Goal: Task Accomplishment & Management: Manage account settings

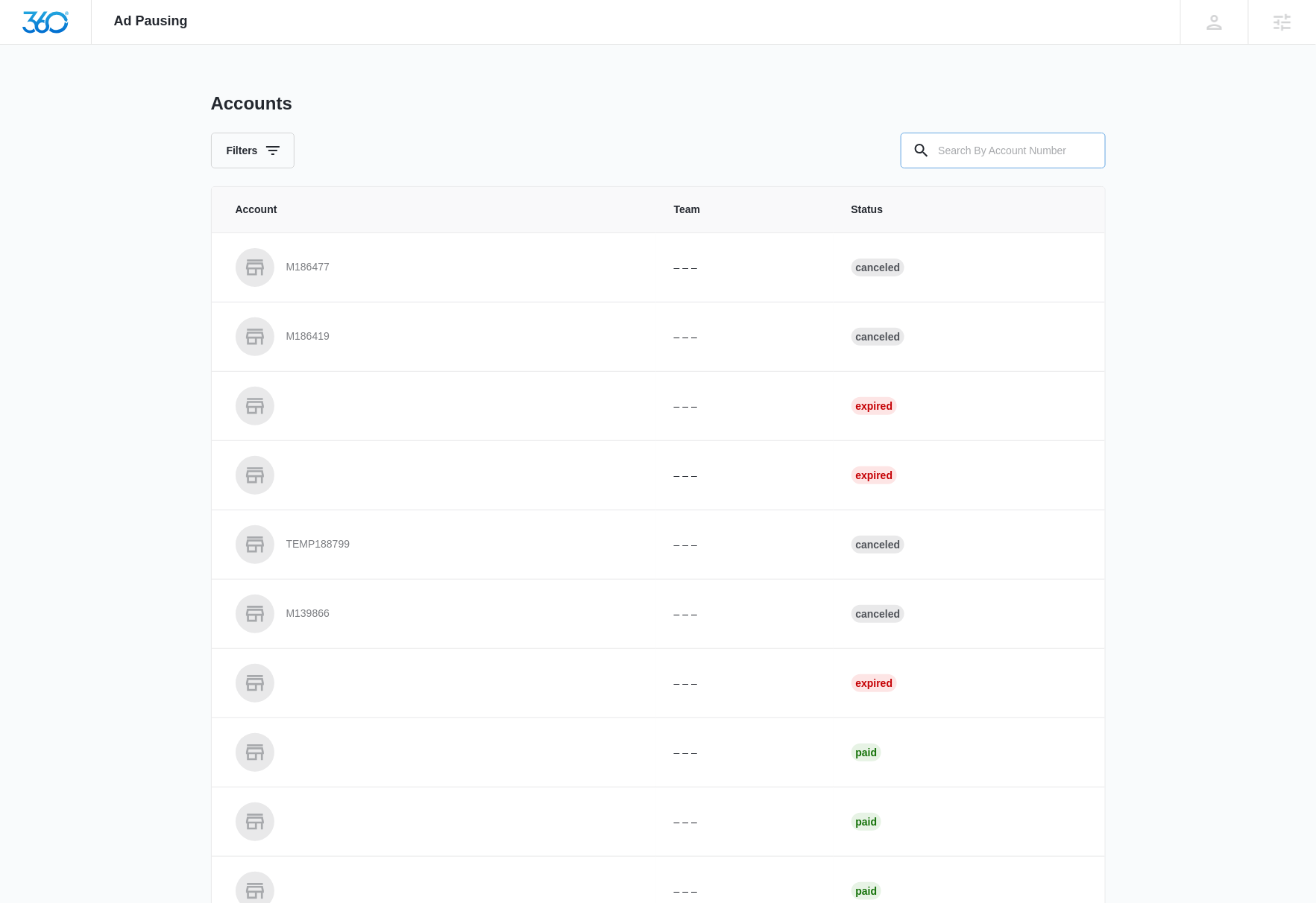
click at [1044, 153] on input "text" at bounding box center [1002, 150] width 205 height 36
type input "A1273"
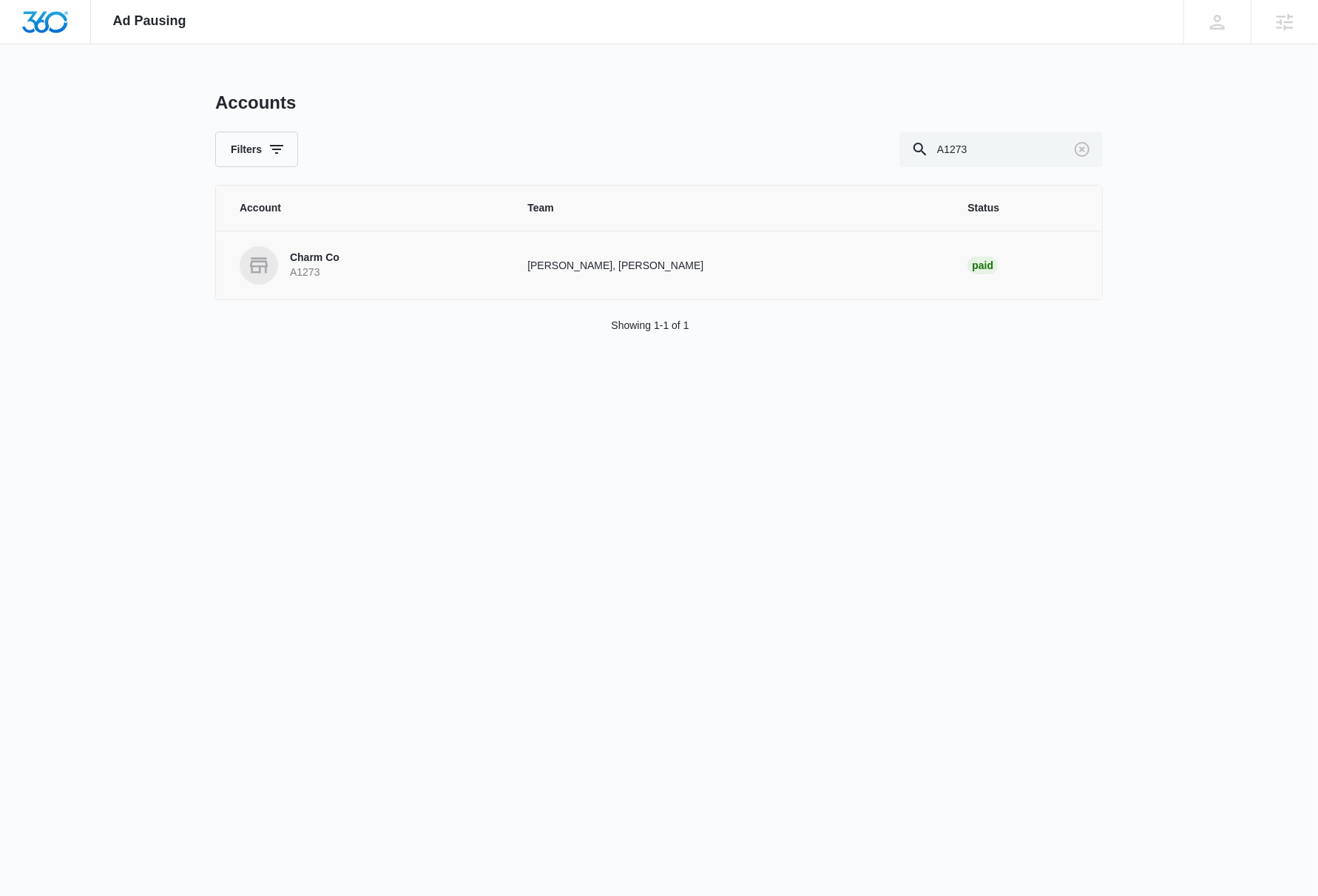
click at [326, 258] on p "Charm Co" at bounding box center [315, 258] width 49 height 15
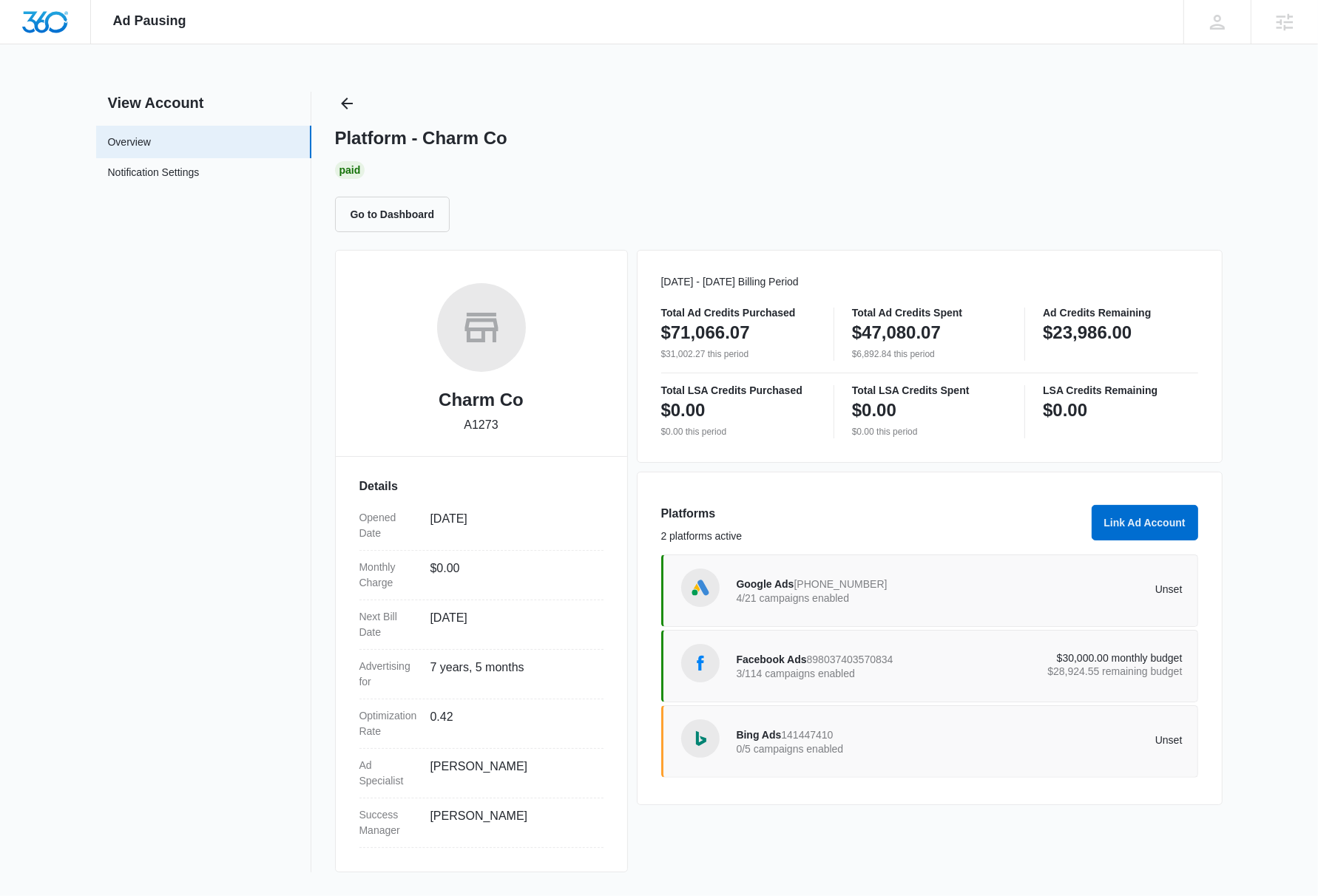
click at [1190, 638] on div "Facebook Ads 898037403570834 3/114 campaigns enabled $30,000.00 monthly budget …" at bounding box center [930, 666] width 537 height 72
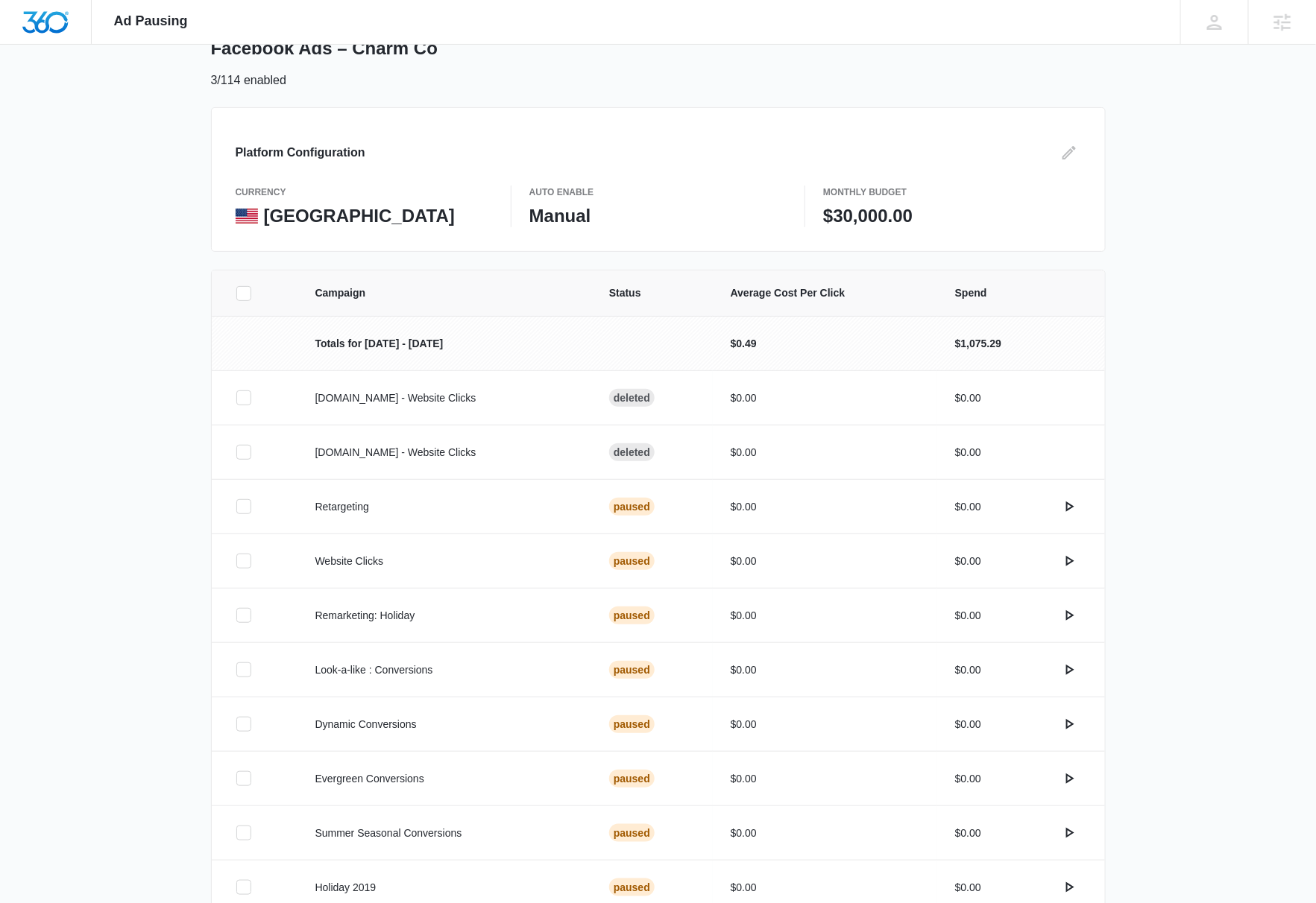
scroll to position [185, 0]
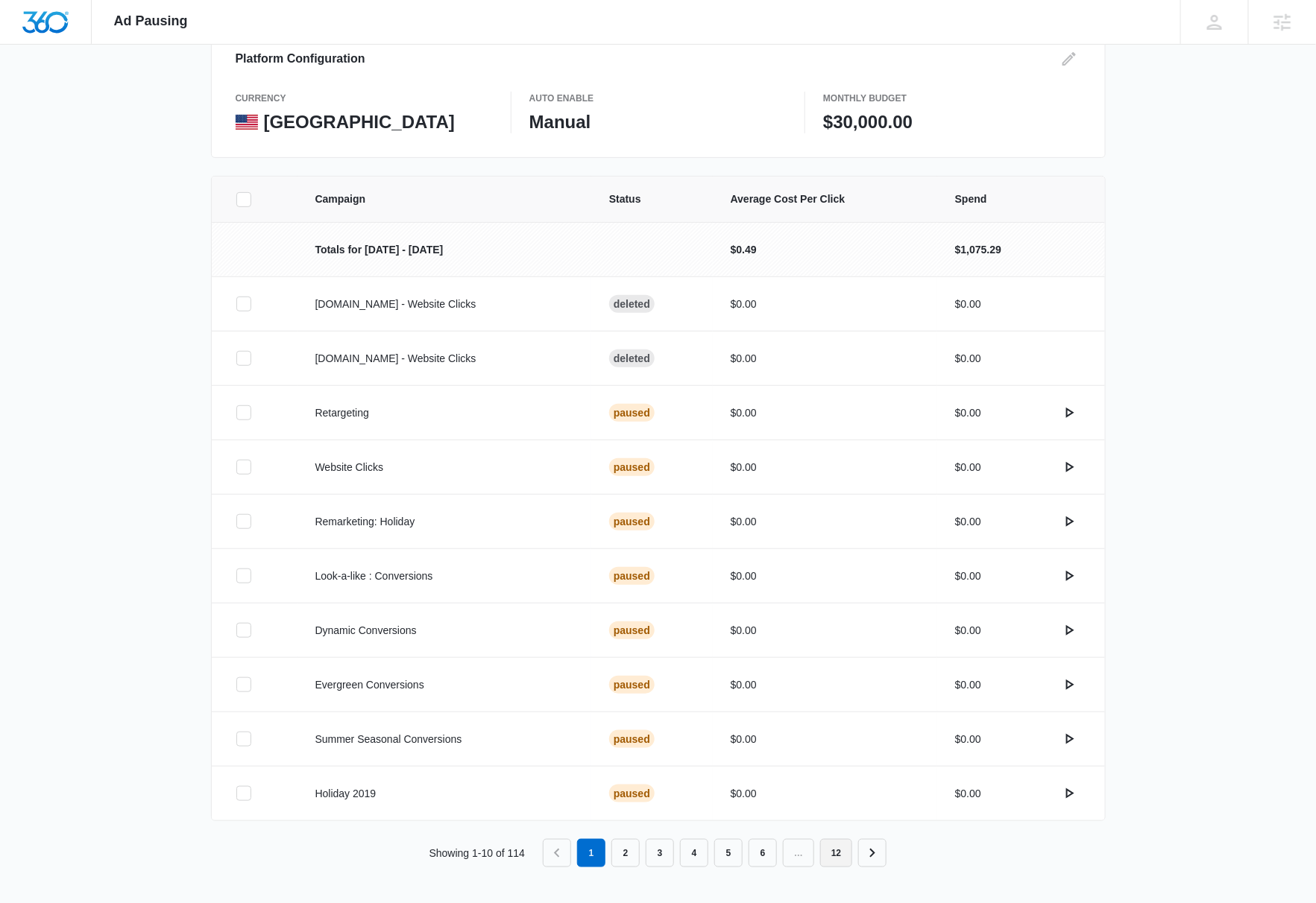
click at [838, 855] on link "12" at bounding box center [836, 853] width 32 height 29
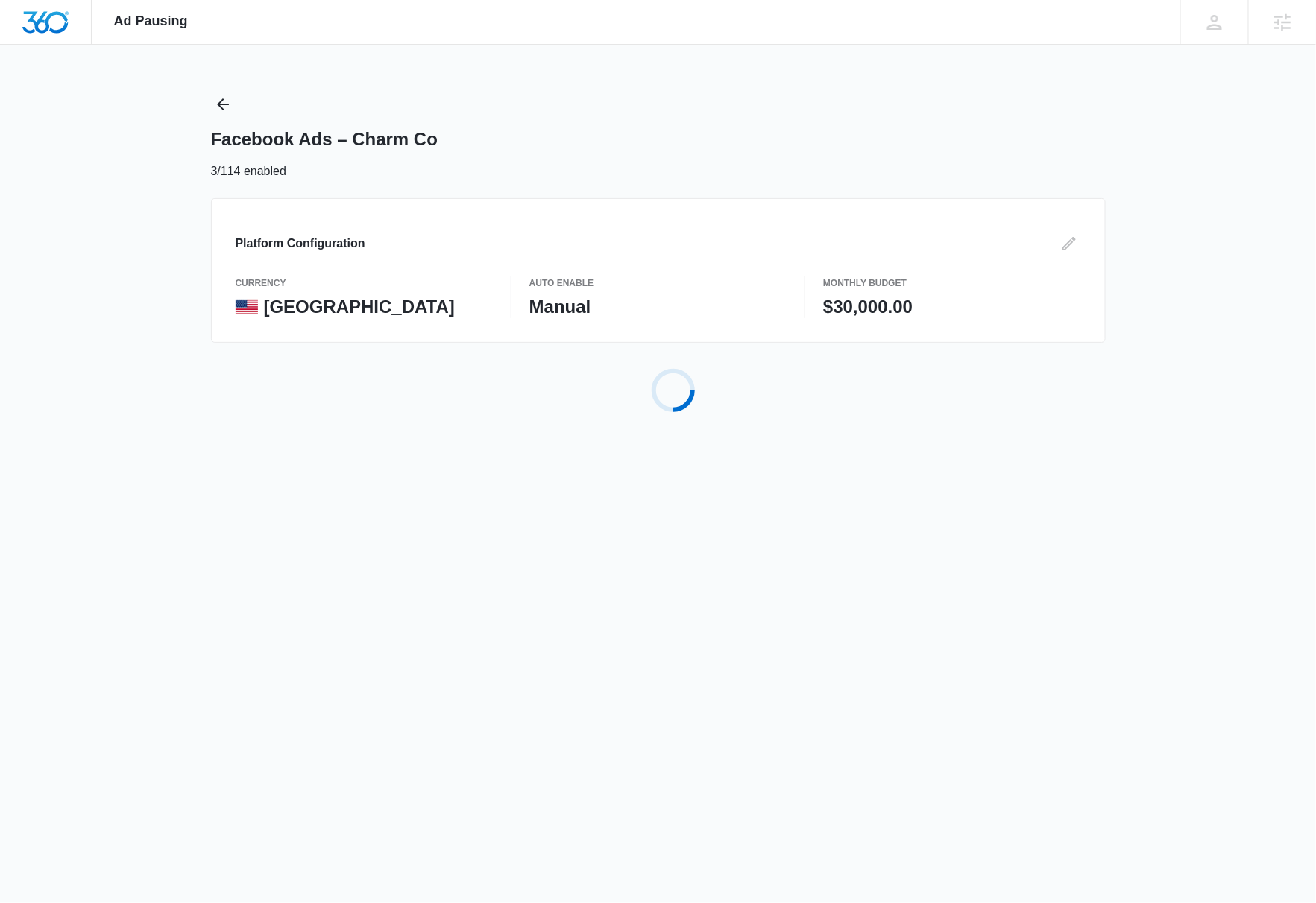
scroll to position [0, 0]
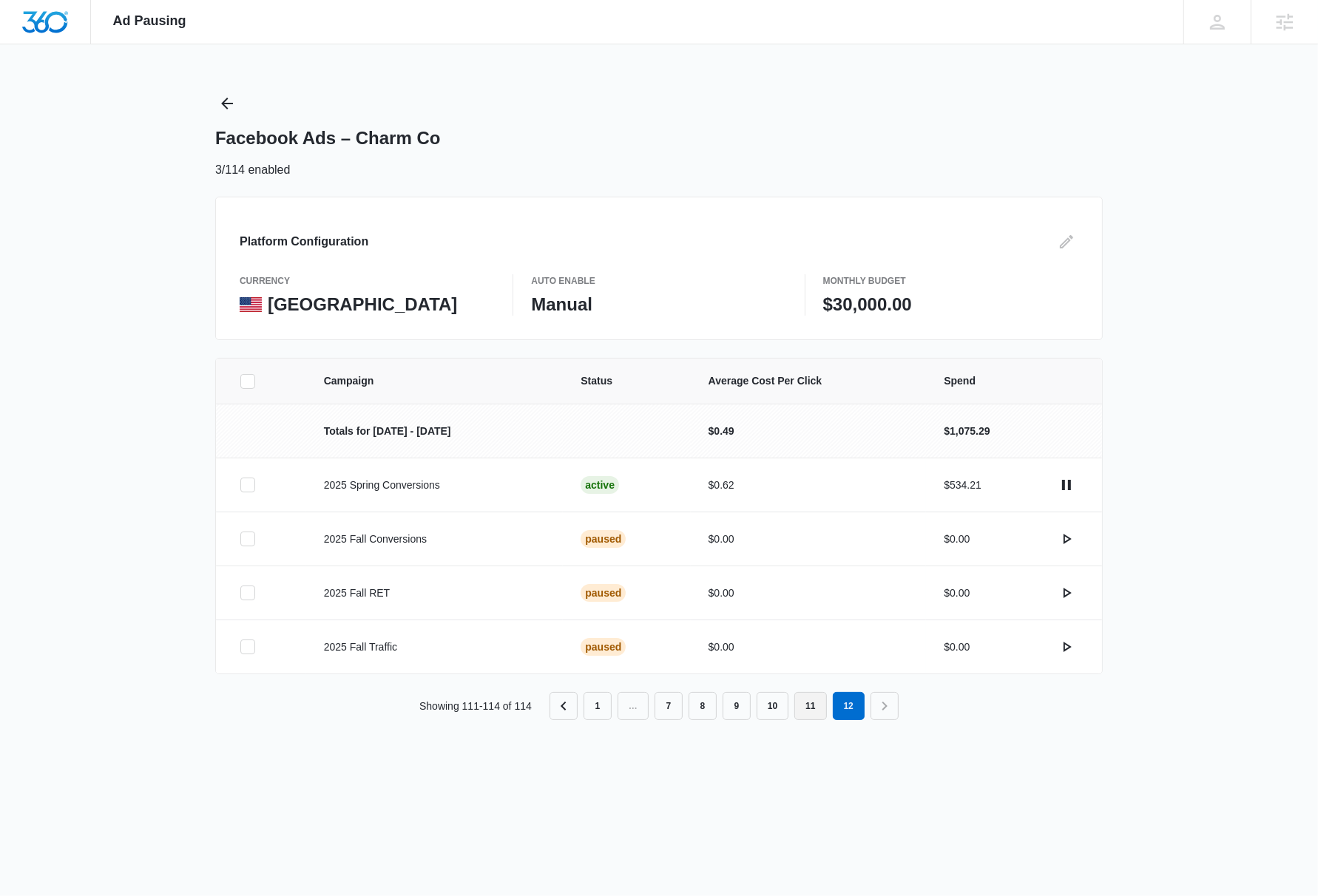
click at [810, 710] on link "11" at bounding box center [810, 706] width 32 height 28
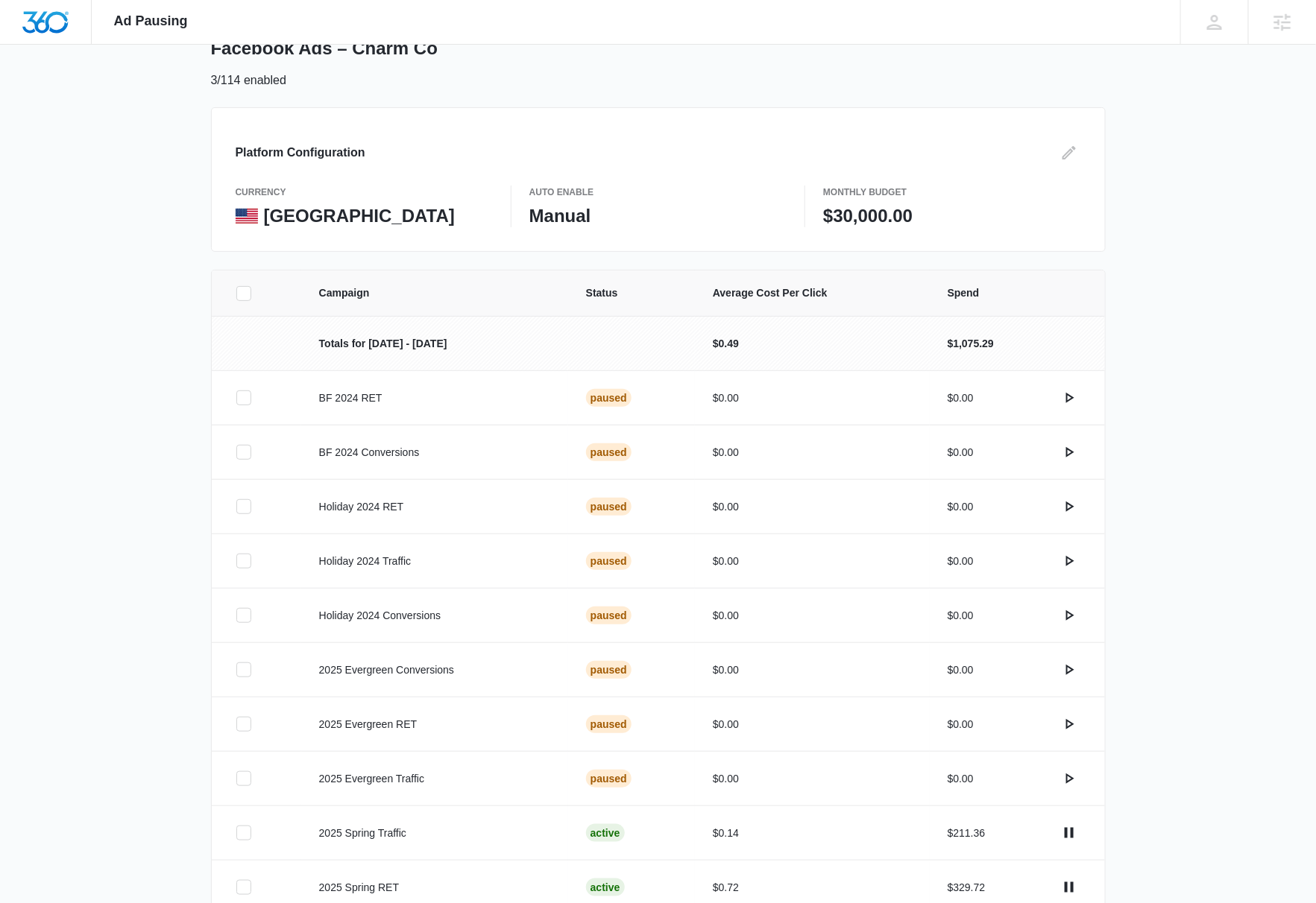
scroll to position [185, 0]
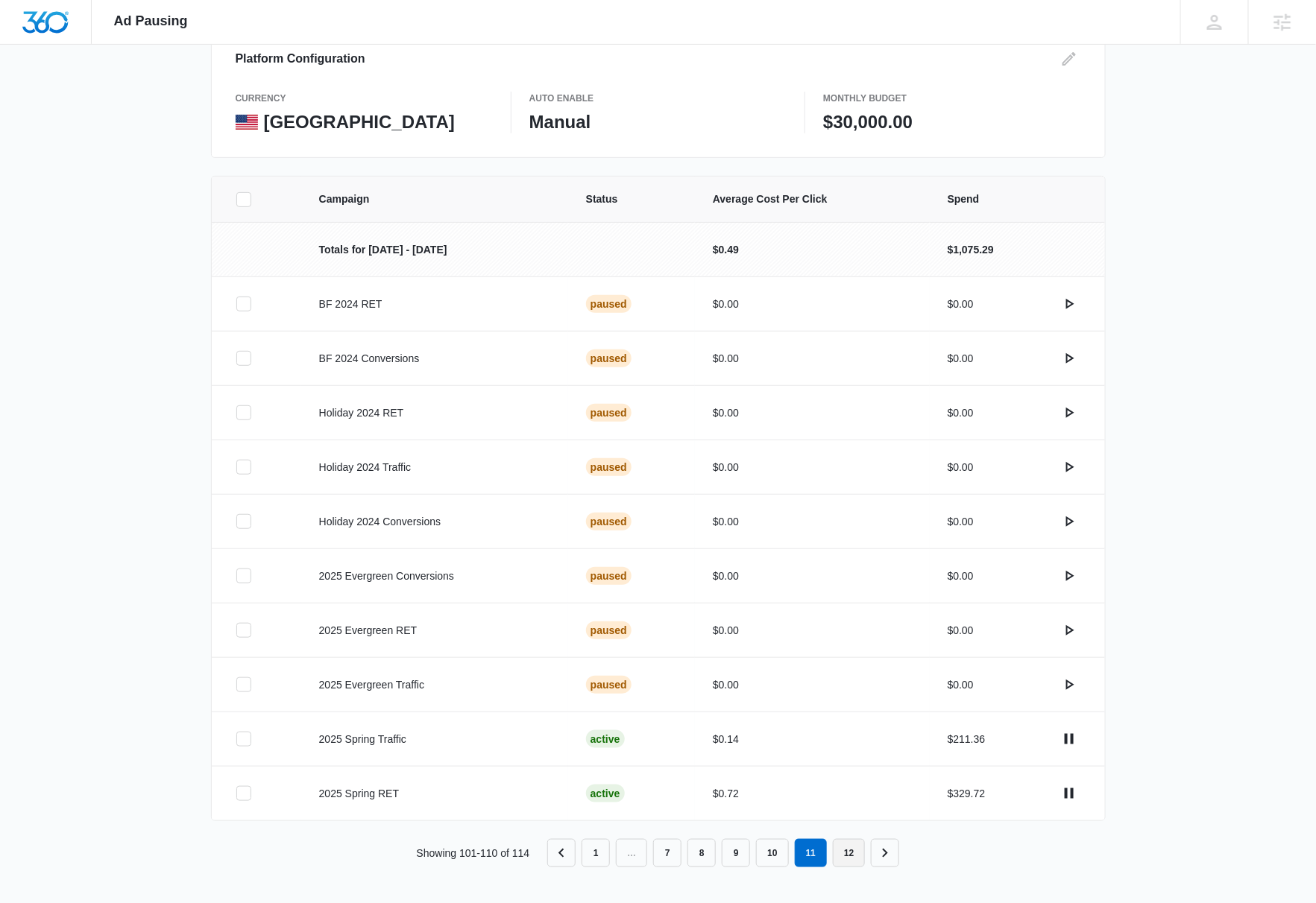
click at [854, 864] on link "12" at bounding box center [848, 853] width 32 height 29
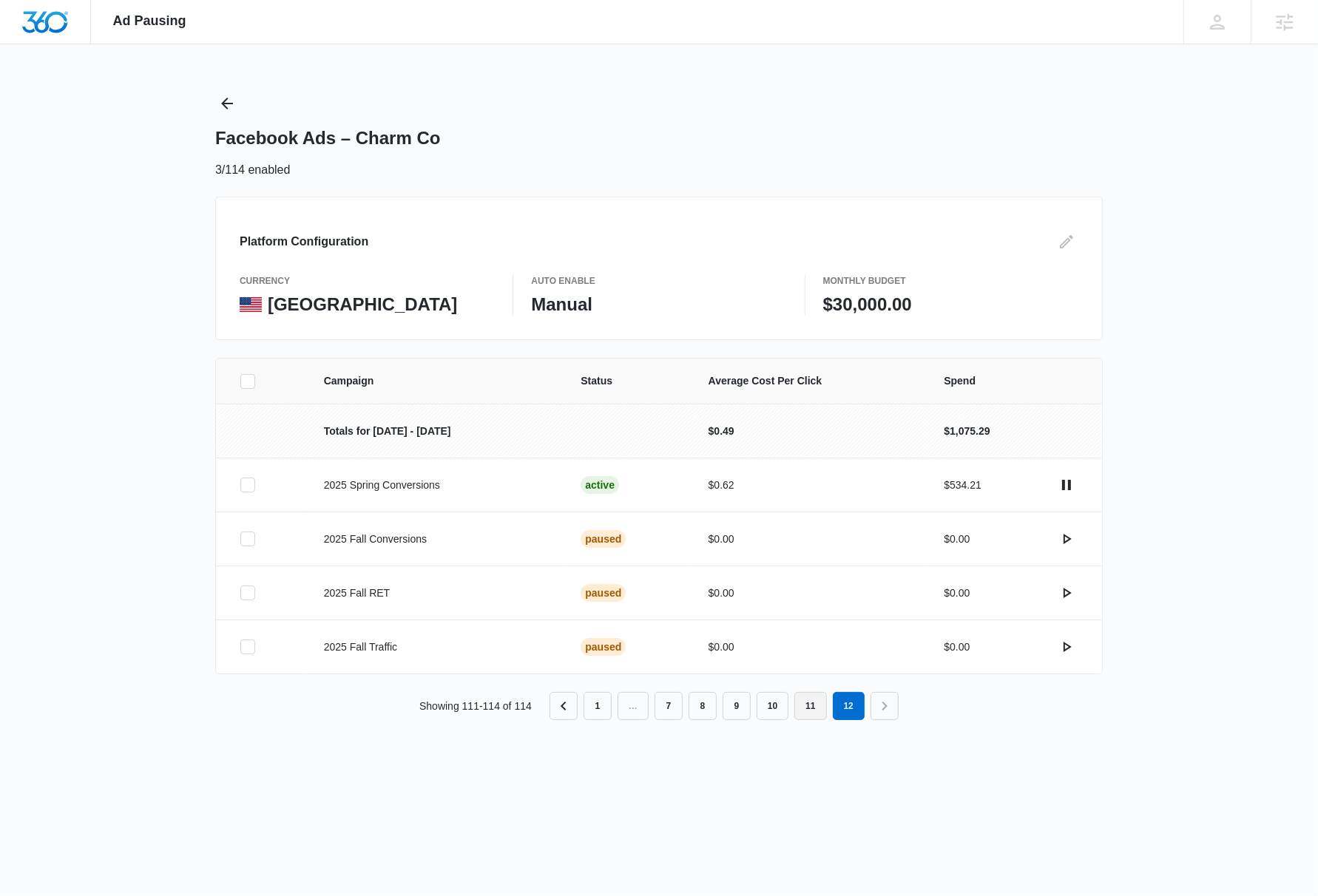
click at [808, 706] on link "11" at bounding box center [810, 706] width 32 height 28
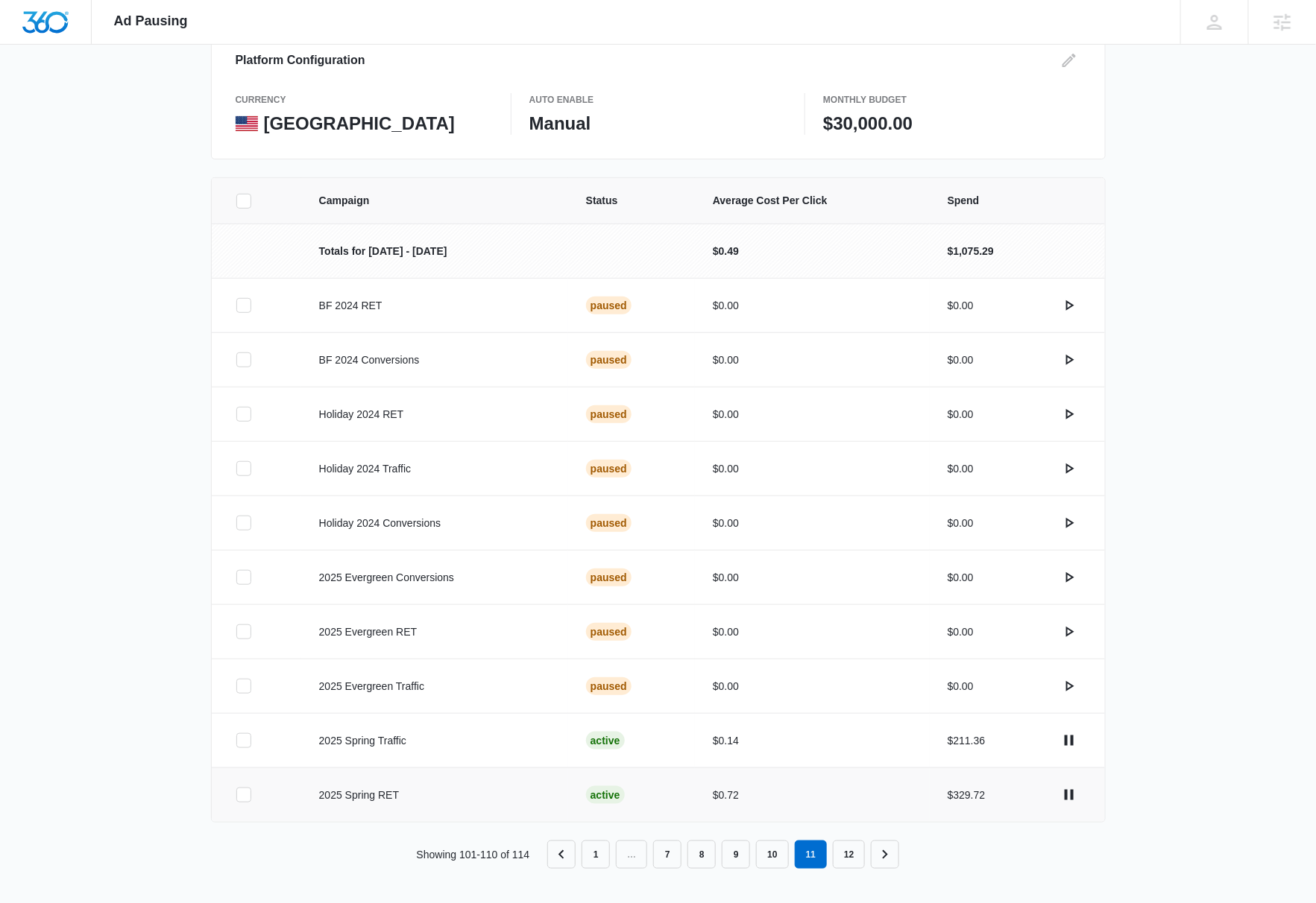
scroll to position [185, 0]
click at [771, 856] on link "10" at bounding box center [771, 853] width 32 height 29
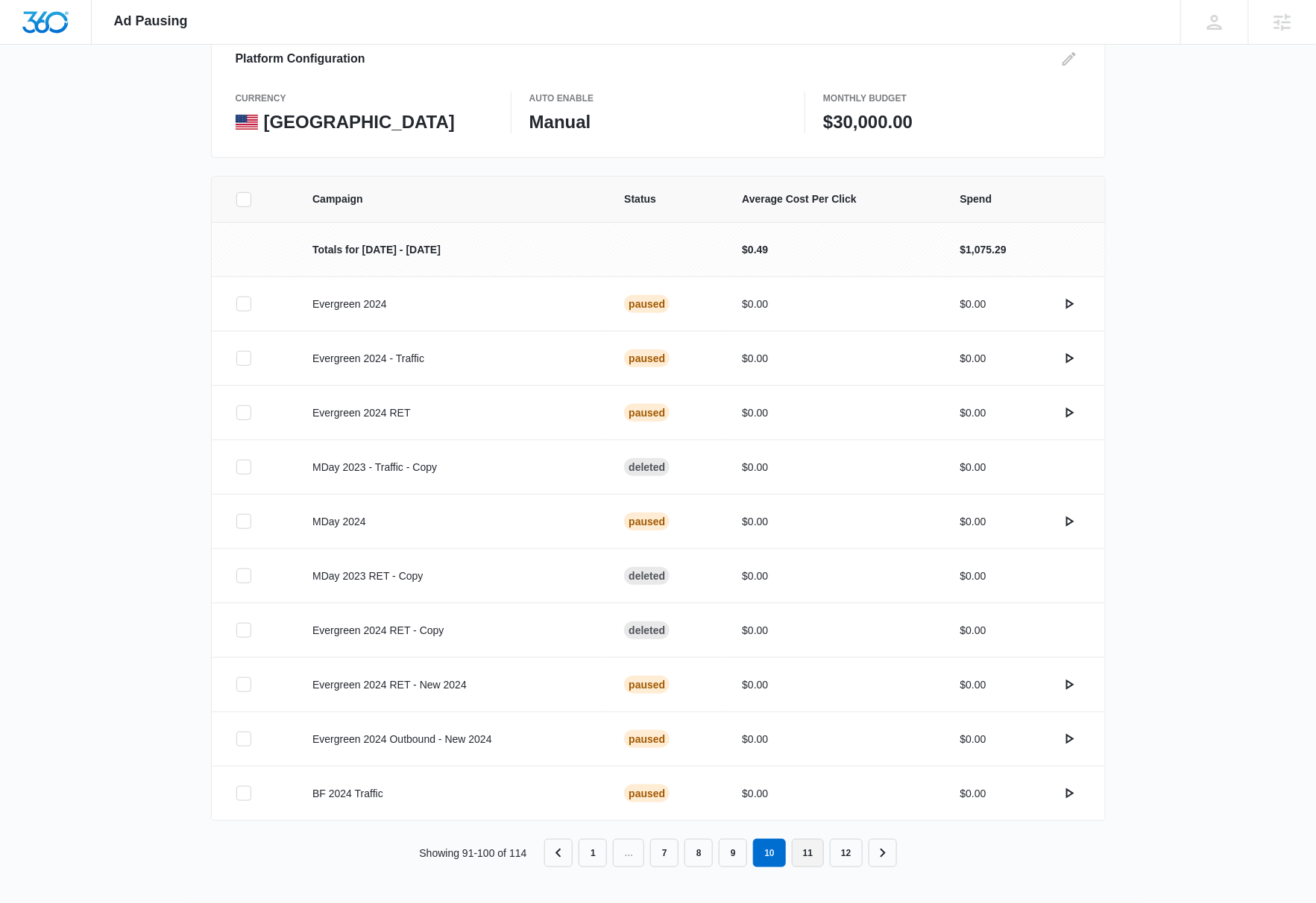
click at [813, 859] on link "11" at bounding box center [807, 853] width 32 height 29
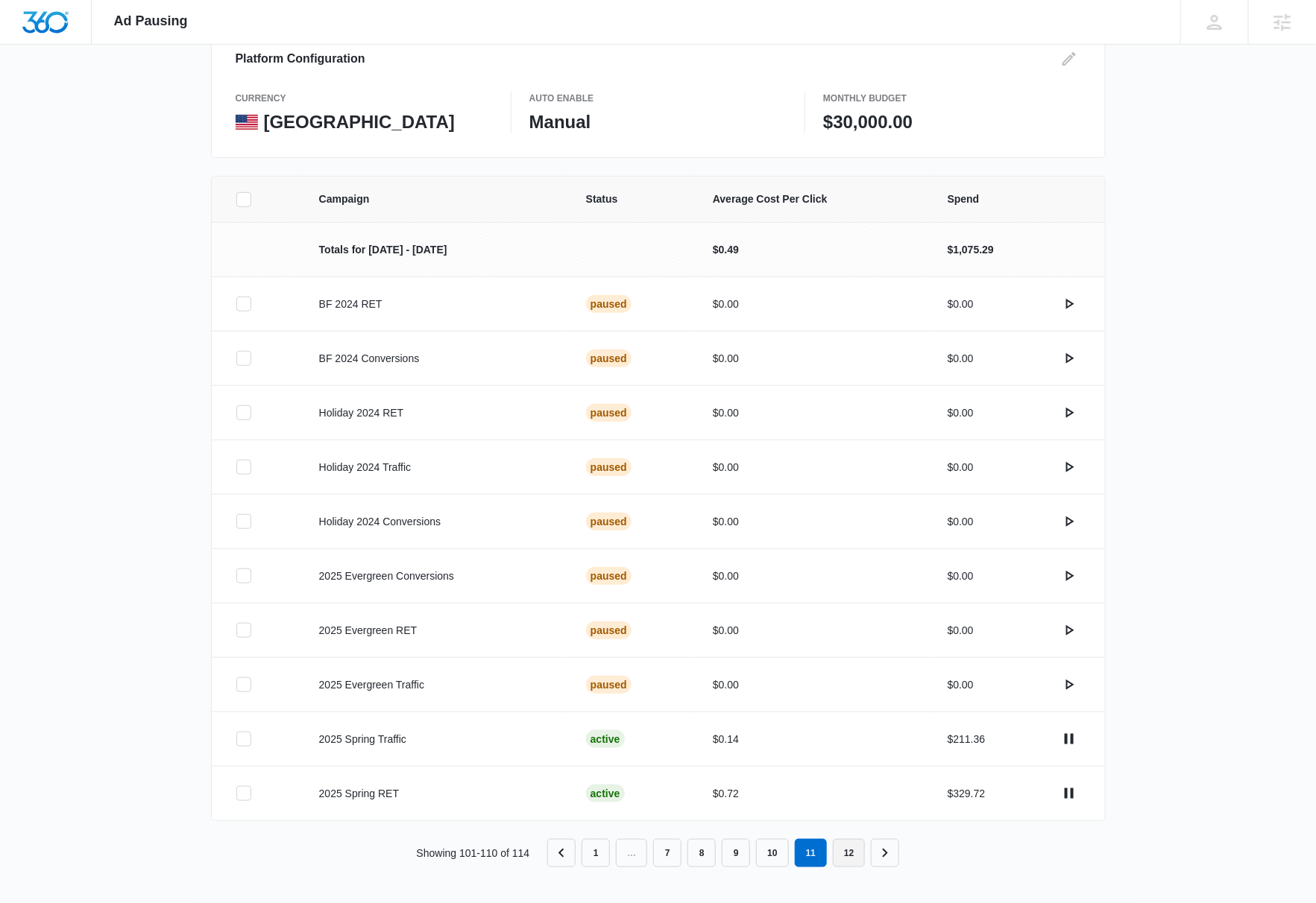
click at [848, 861] on link "12" at bounding box center [848, 853] width 32 height 29
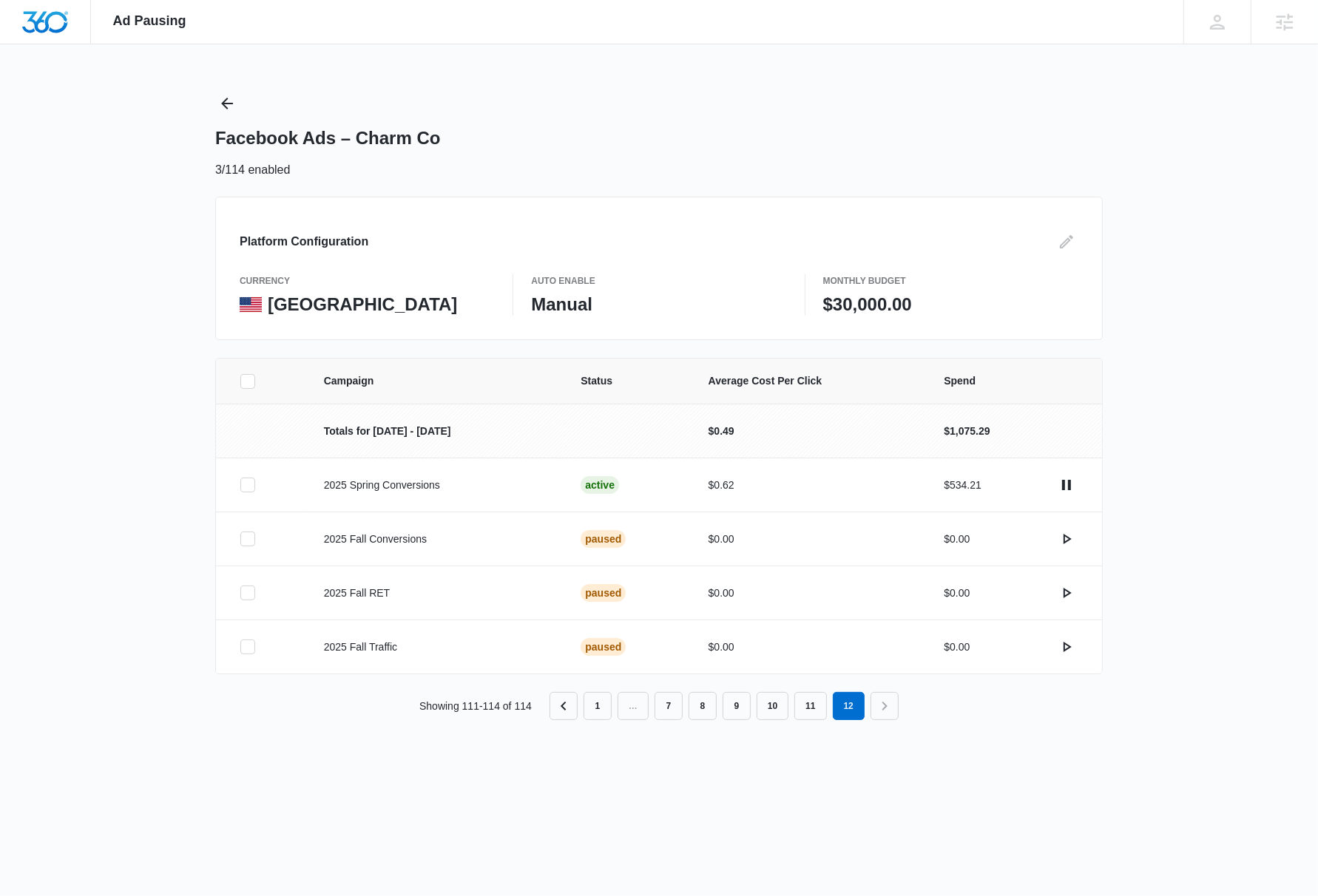
click at [1217, 425] on div "Campaign Status Average Cost Per Click Spend Totals for Oct 1 - Oct 31 $0.49 $1…" at bounding box center [659, 557] width 1318 height 398
click at [811, 706] on link "11" at bounding box center [810, 706] width 32 height 28
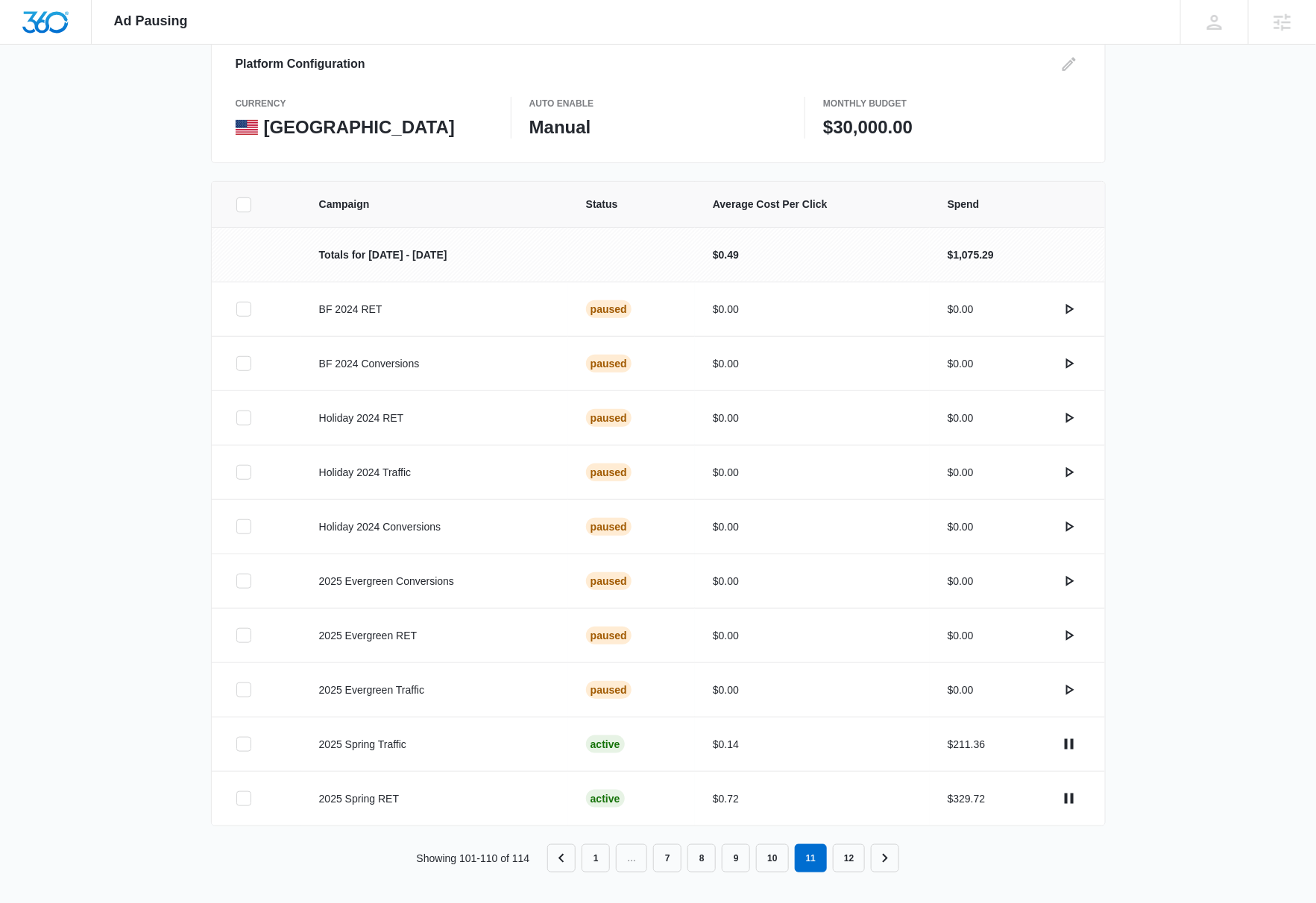
scroll to position [185, 0]
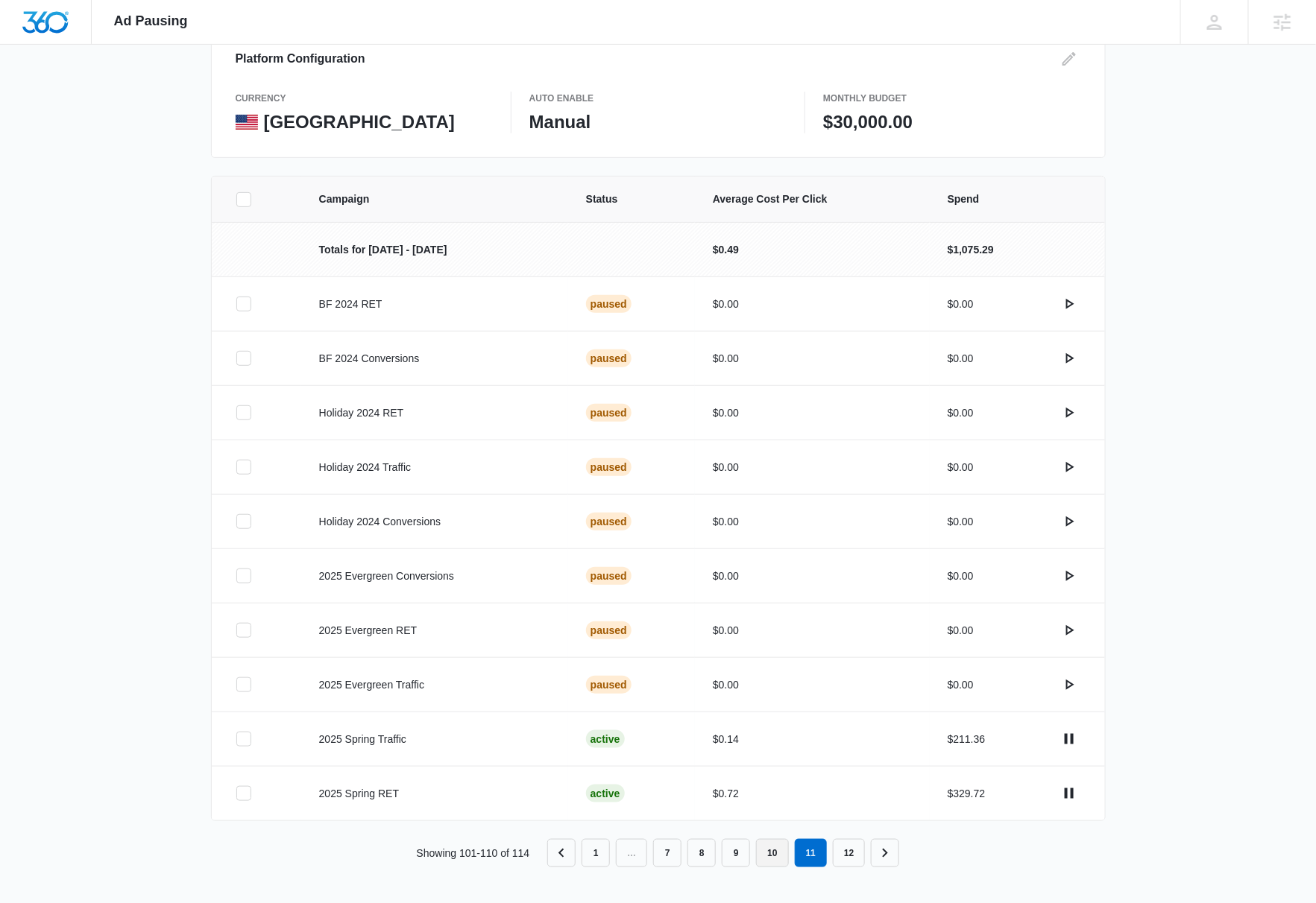
click at [771, 852] on link "10" at bounding box center [771, 853] width 32 height 29
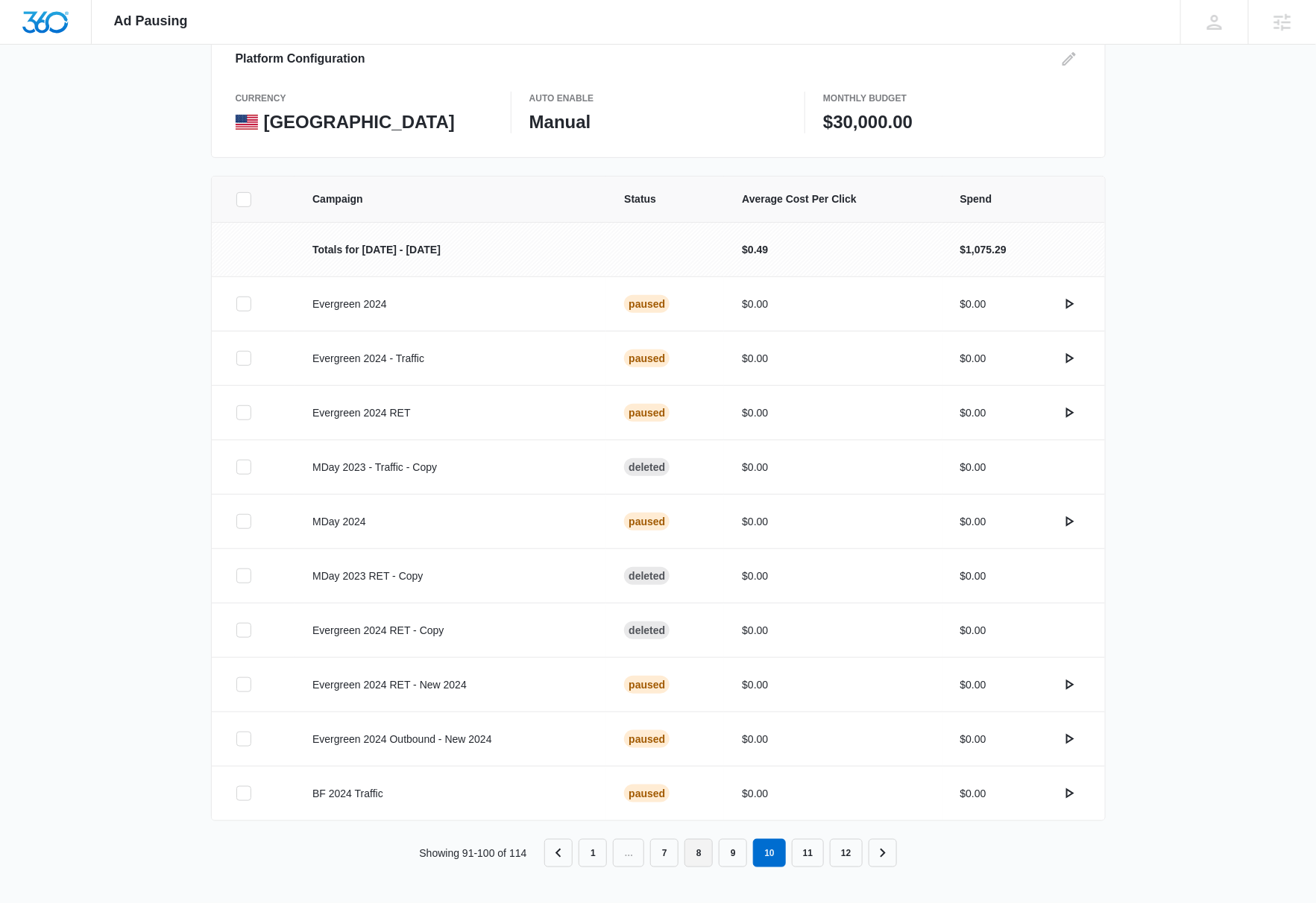
click at [700, 853] on link "8" at bounding box center [698, 853] width 29 height 29
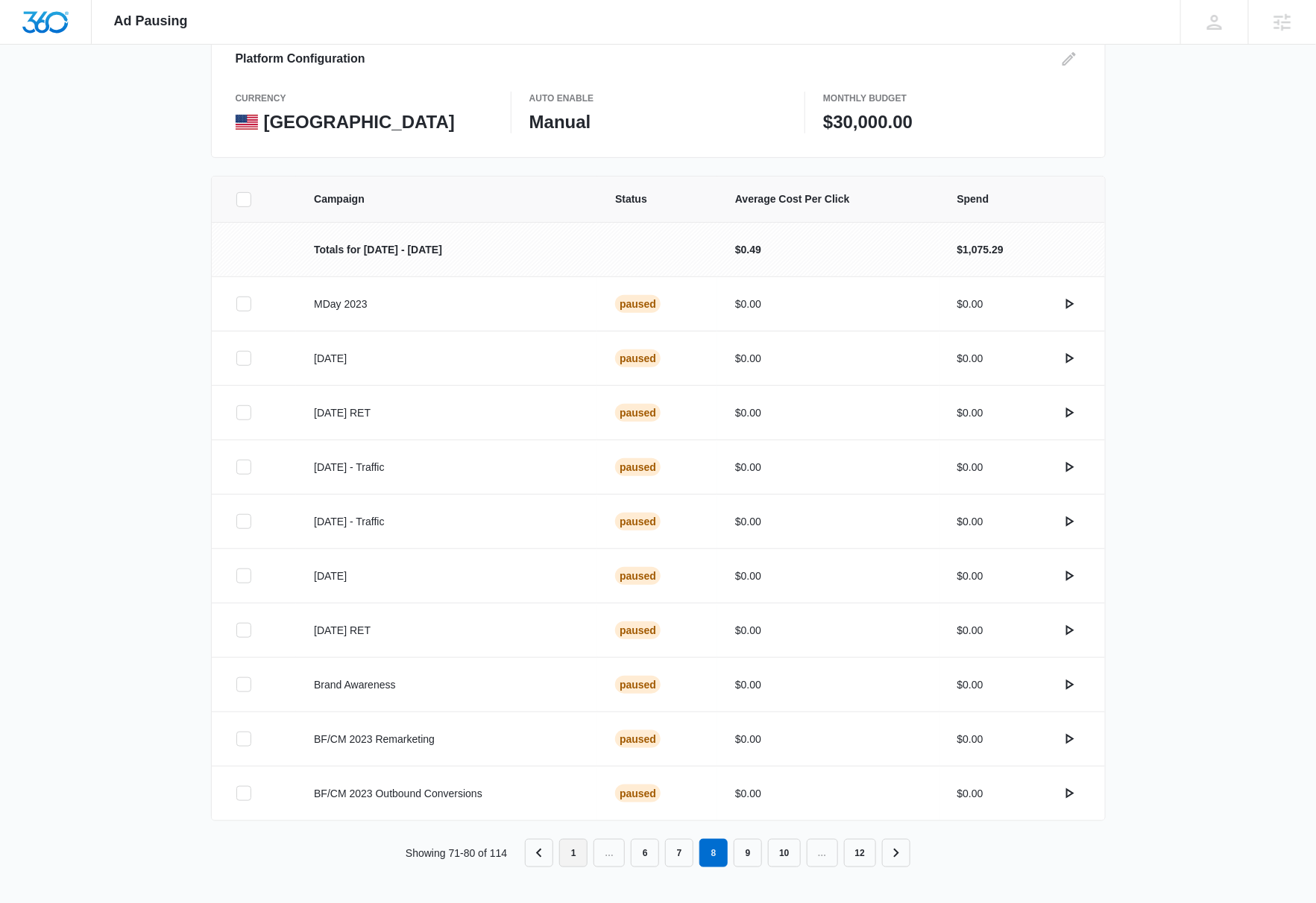
click at [577, 858] on link "1" at bounding box center [573, 853] width 29 height 29
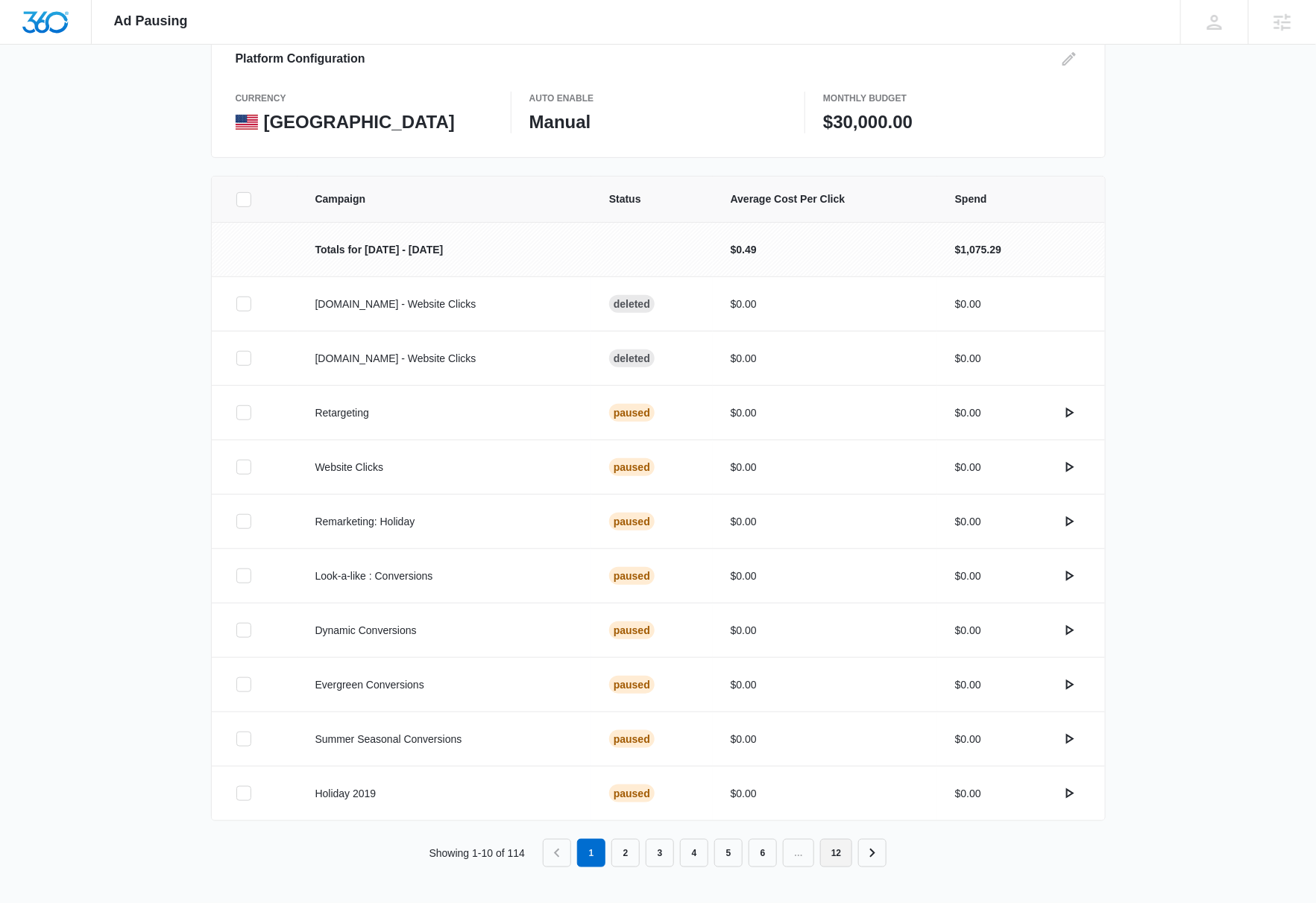
click at [842, 857] on link "12" at bounding box center [836, 853] width 32 height 29
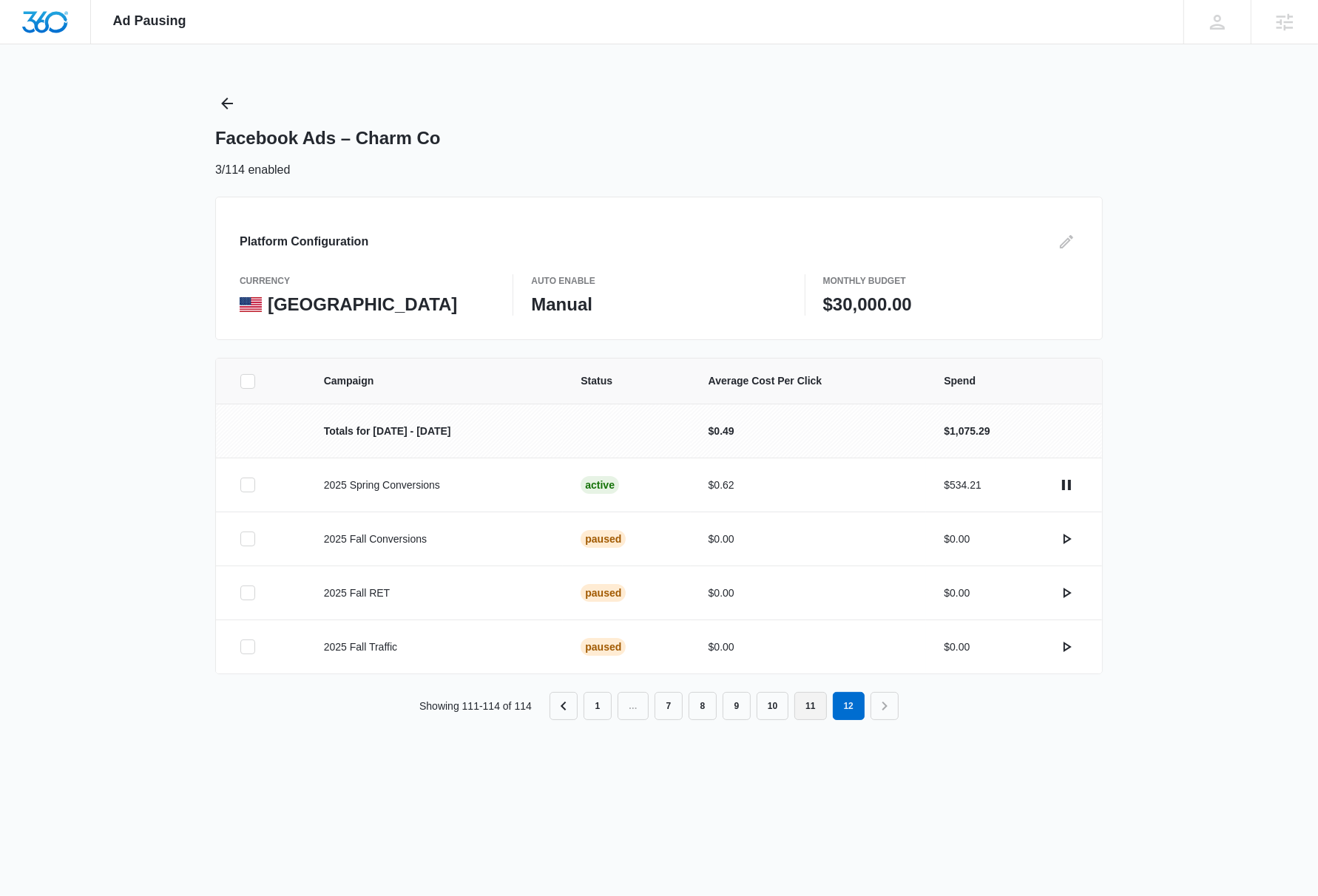
click at [810, 712] on link "11" at bounding box center [810, 706] width 32 height 28
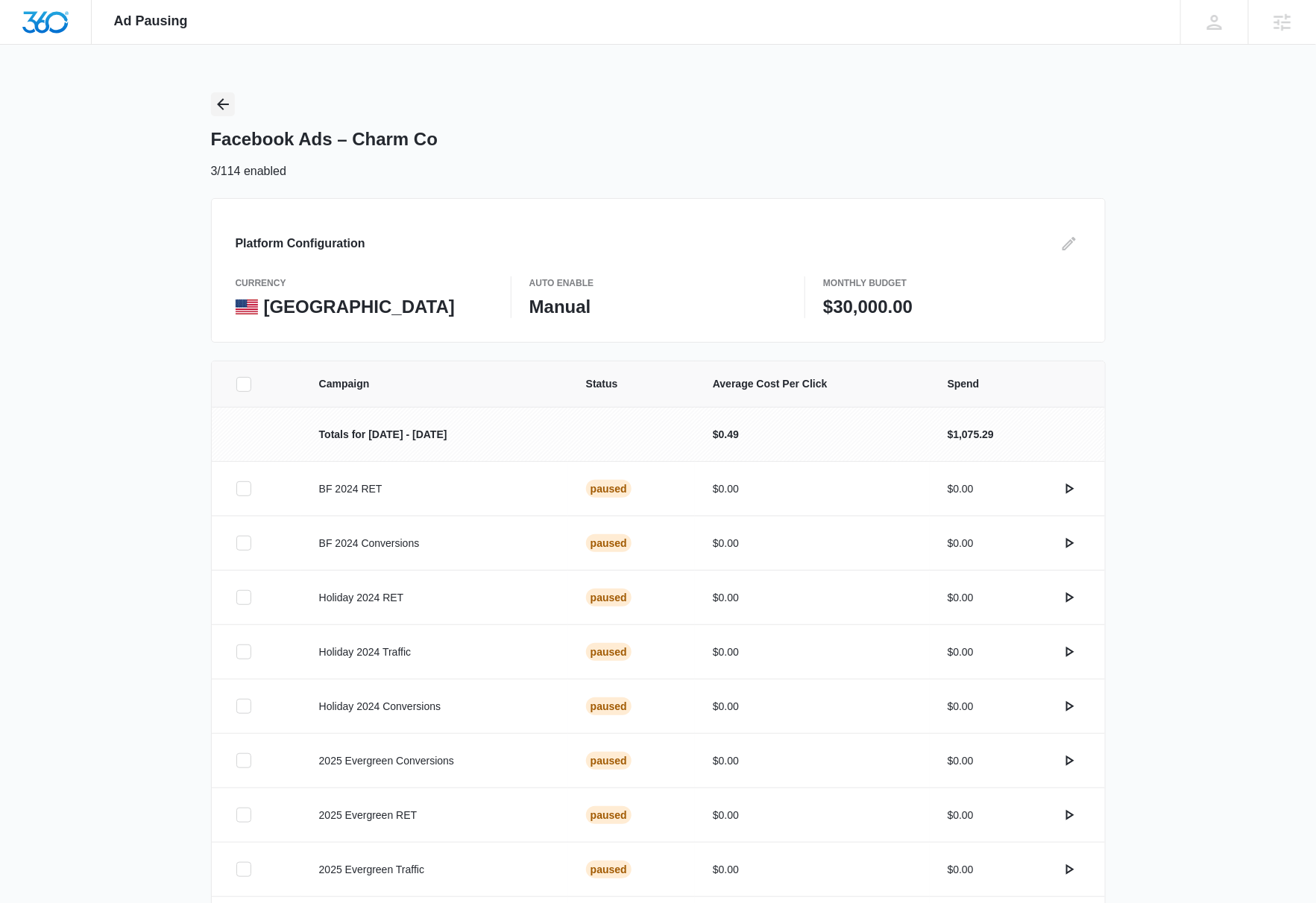
click at [225, 102] on icon "Back" at bounding box center [223, 105] width 18 height 18
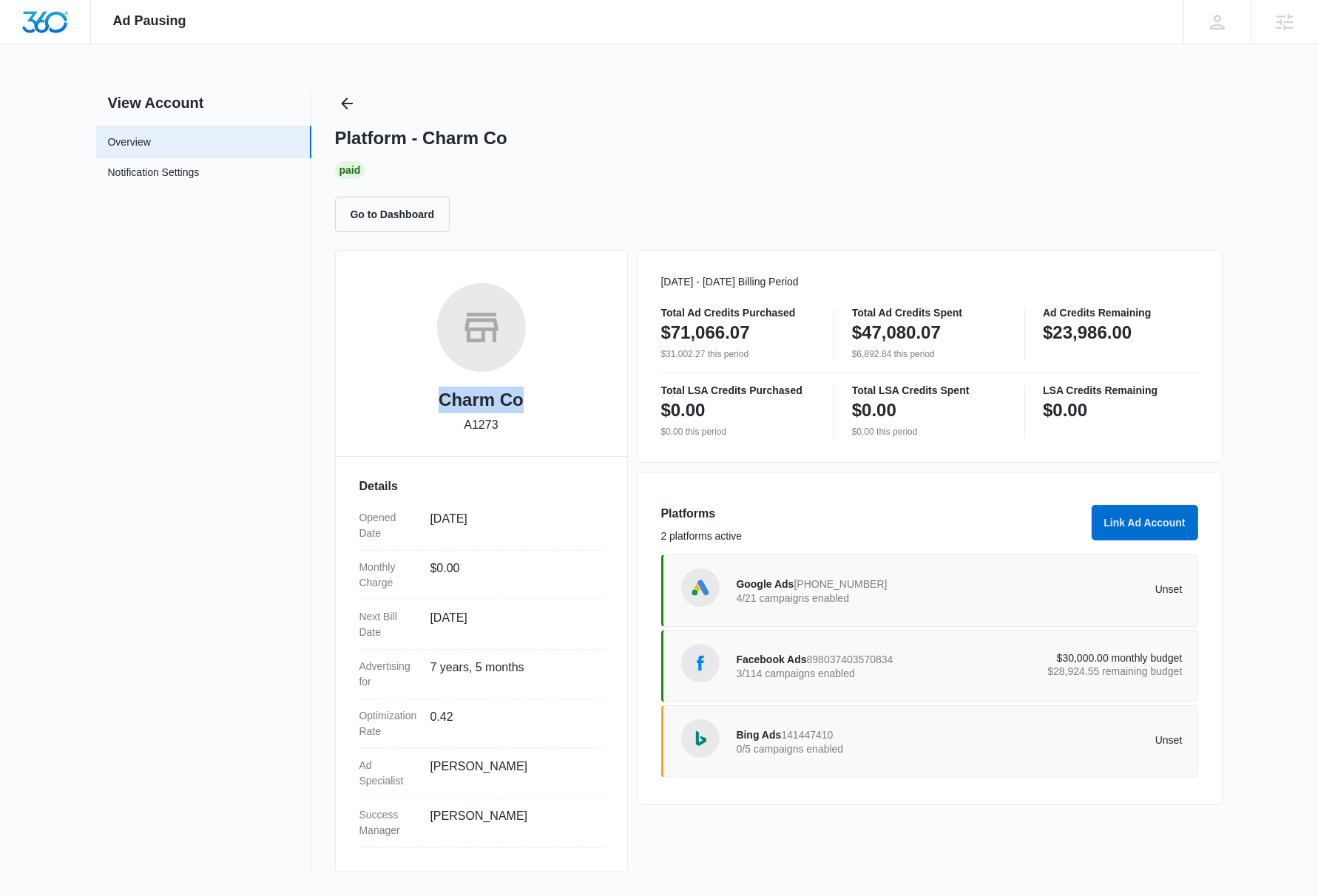
drag, startPoint x: 524, startPoint y: 402, endPoint x: 440, endPoint y: 399, distance: 84.1
click at [440, 399] on div "Charm Co A1273" at bounding box center [481, 364] width 244 height 161
copy h2 "Charm Co"
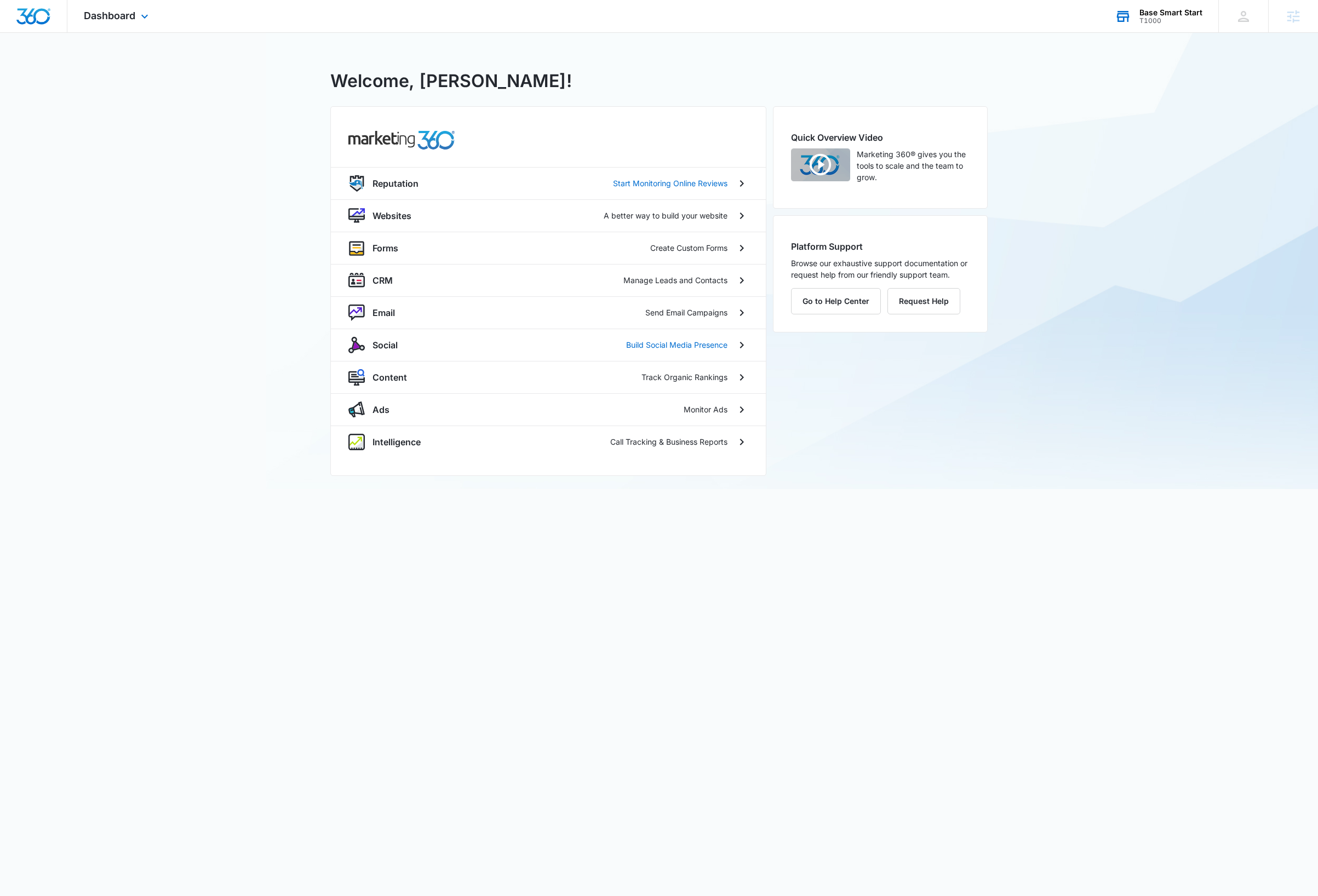
click at [1162, 11] on div "Base Smart Start" at bounding box center [1170, 13] width 63 height 9
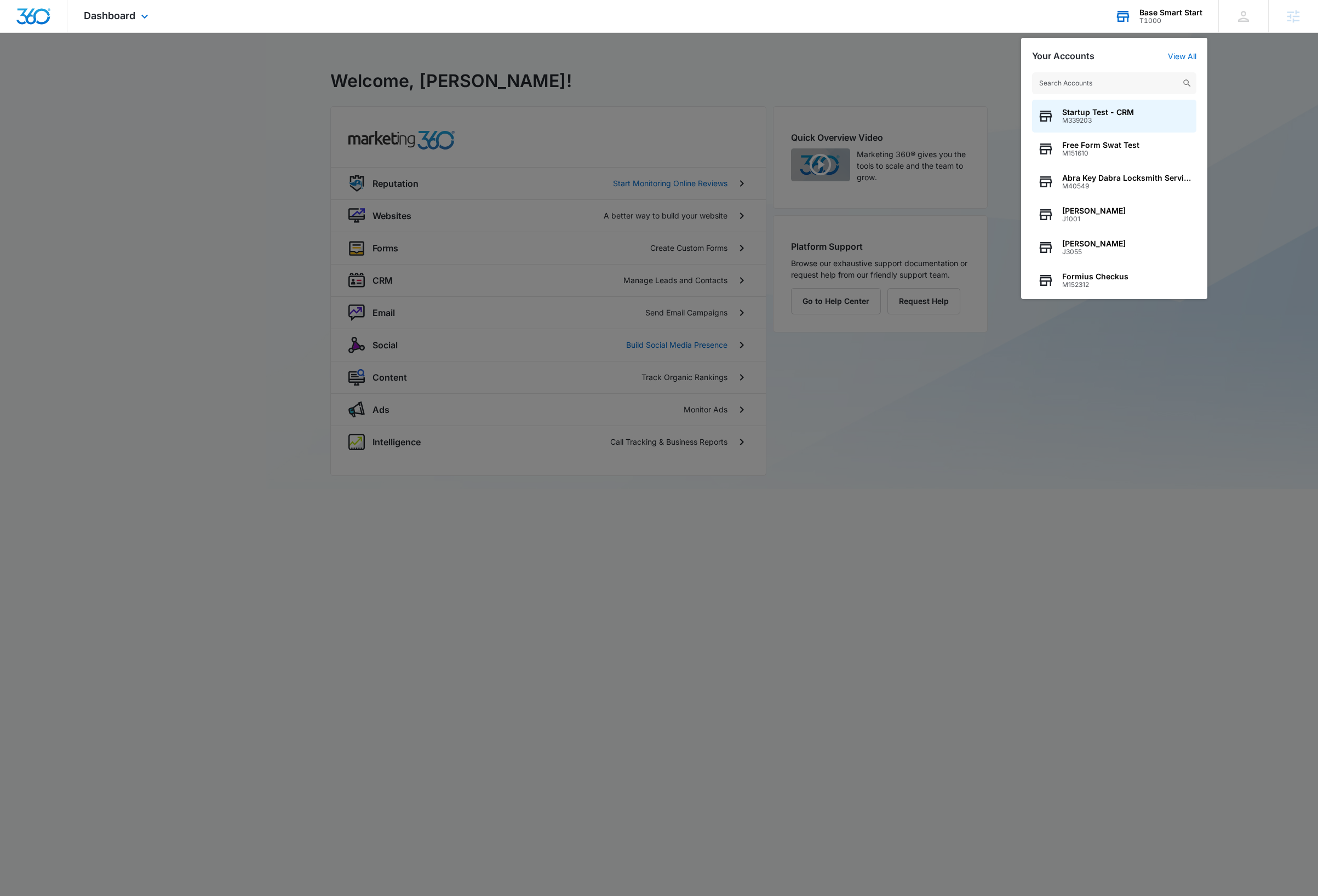
click at [1120, 87] on input "text" at bounding box center [1114, 83] width 164 height 22
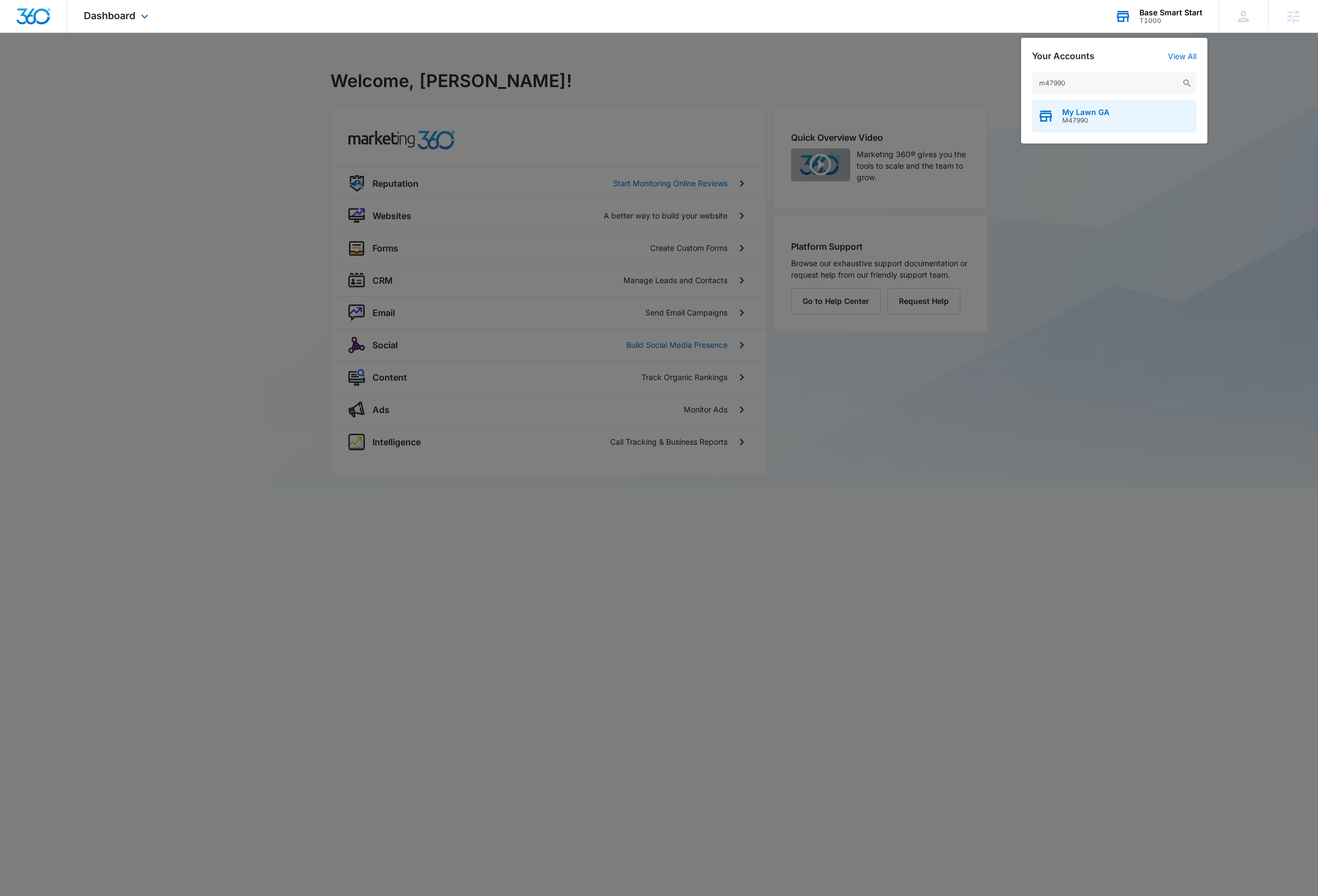
type input "m47990"
click at [1126, 118] on div "My Lawn GA M47990" at bounding box center [1114, 116] width 164 height 33
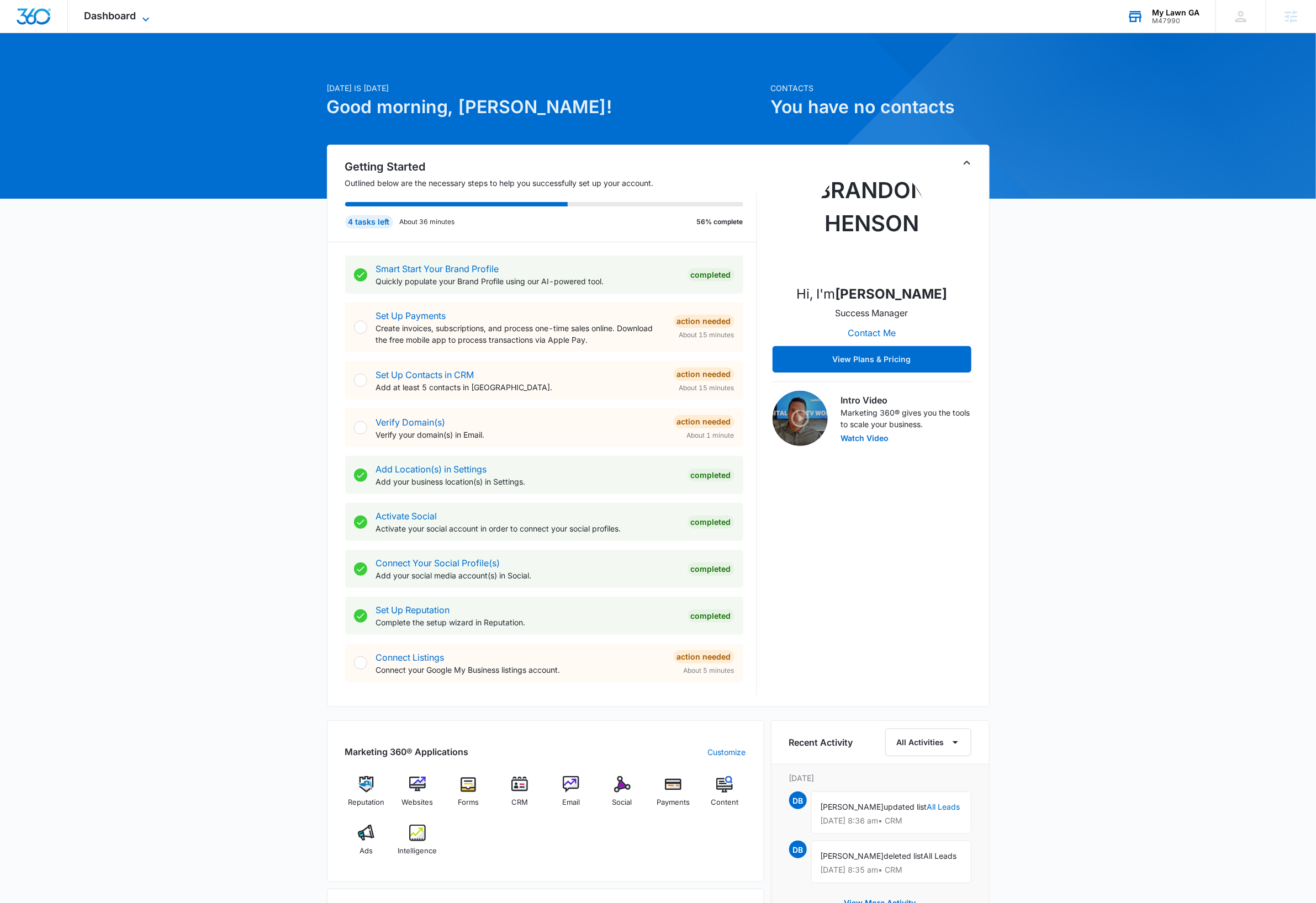
click at [148, 16] on icon at bounding box center [146, 19] width 13 height 13
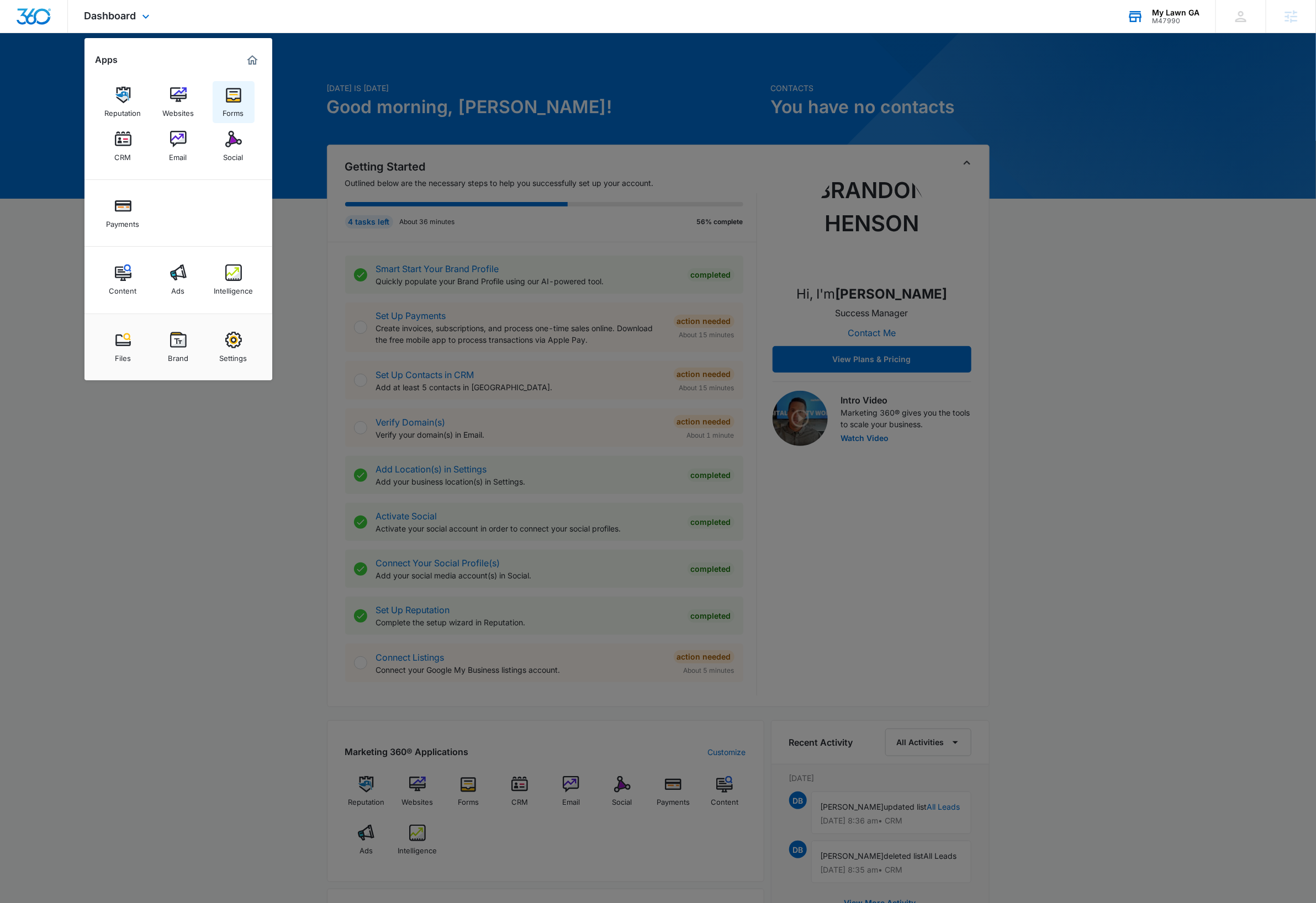
click at [223, 112] on div "Forms" at bounding box center [234, 111] width 21 height 15
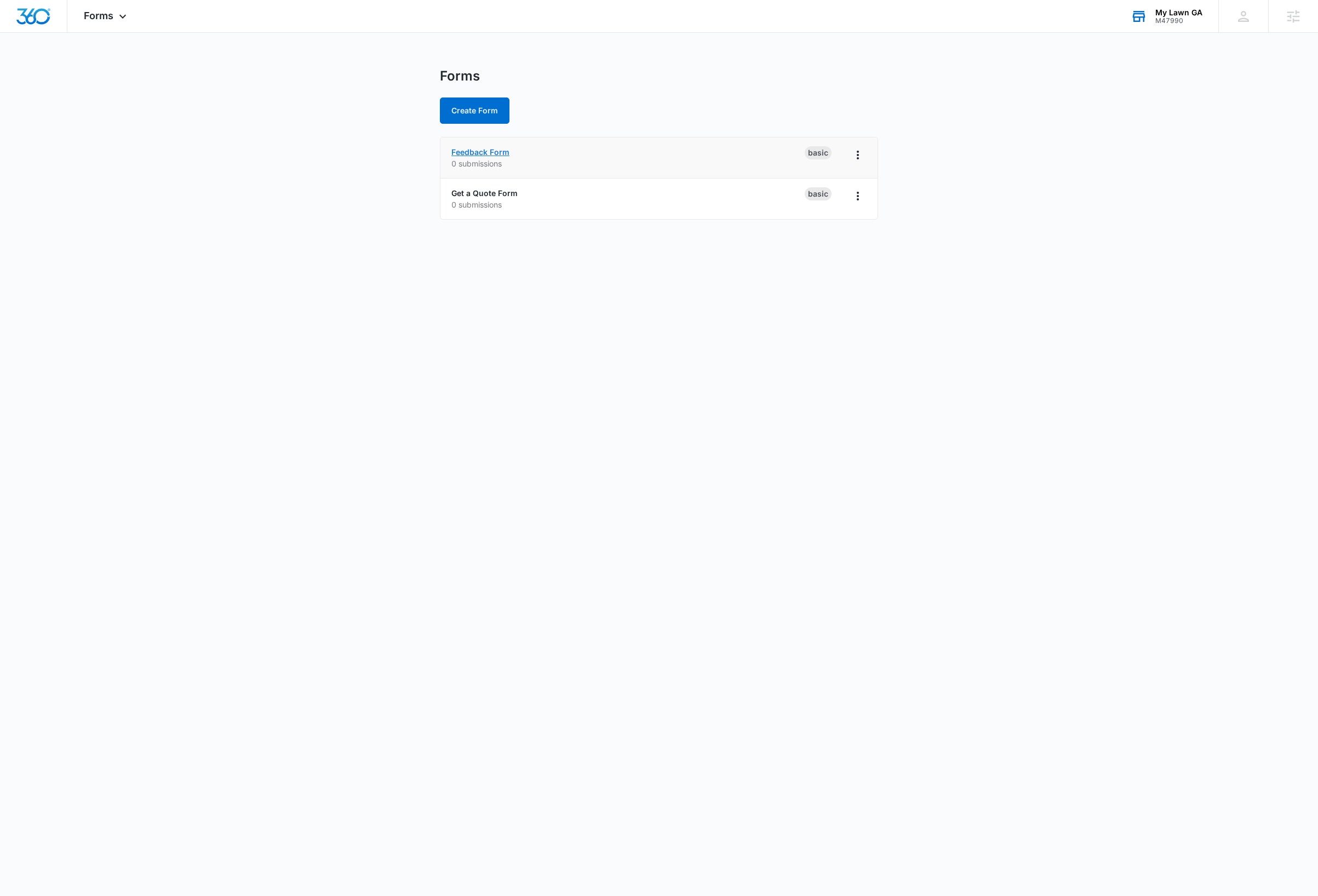
click at [501, 152] on link "Feedback Form" at bounding box center [480, 152] width 58 height 10
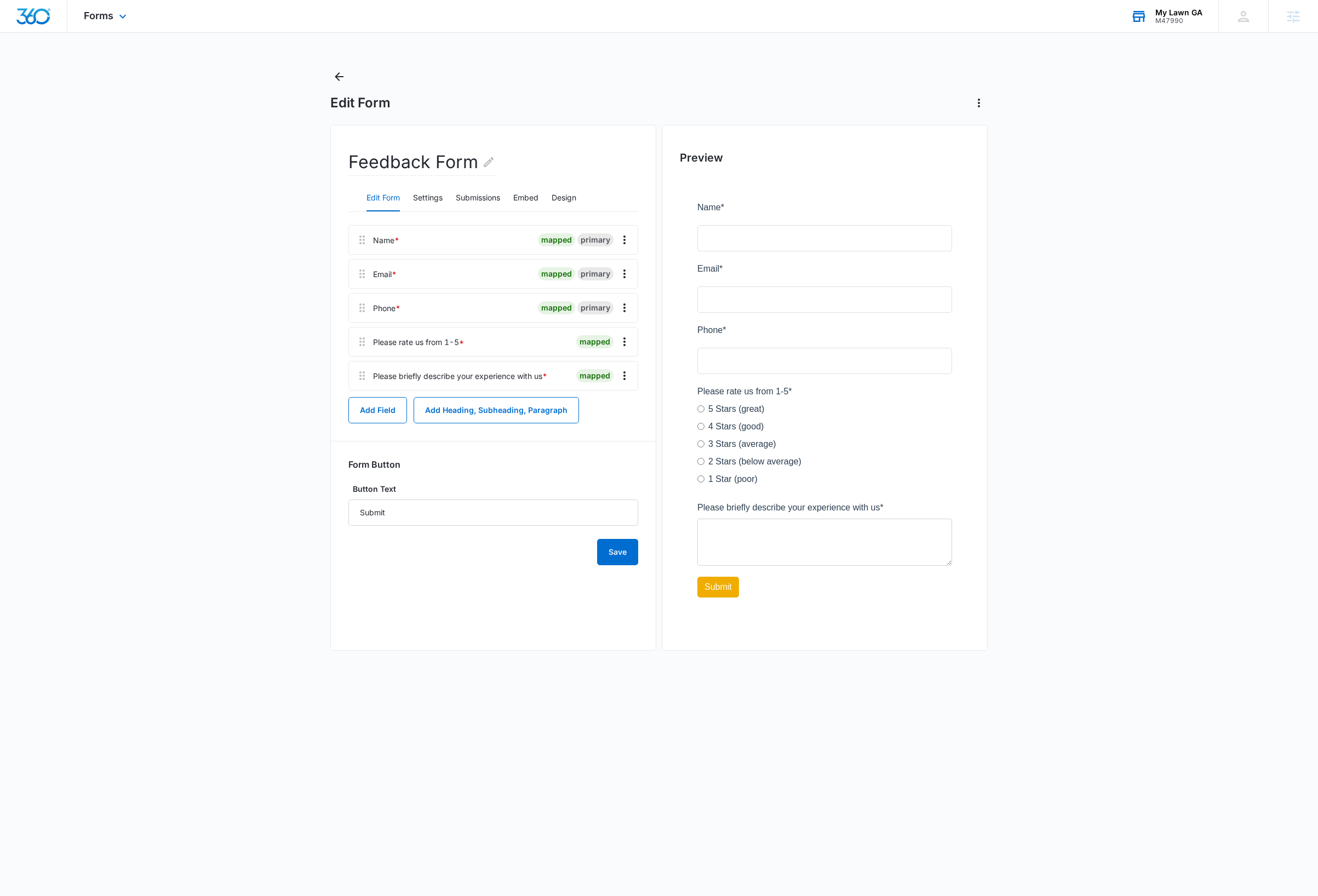
click at [37, 21] on img "Dashboard" at bounding box center [33, 16] width 35 height 16
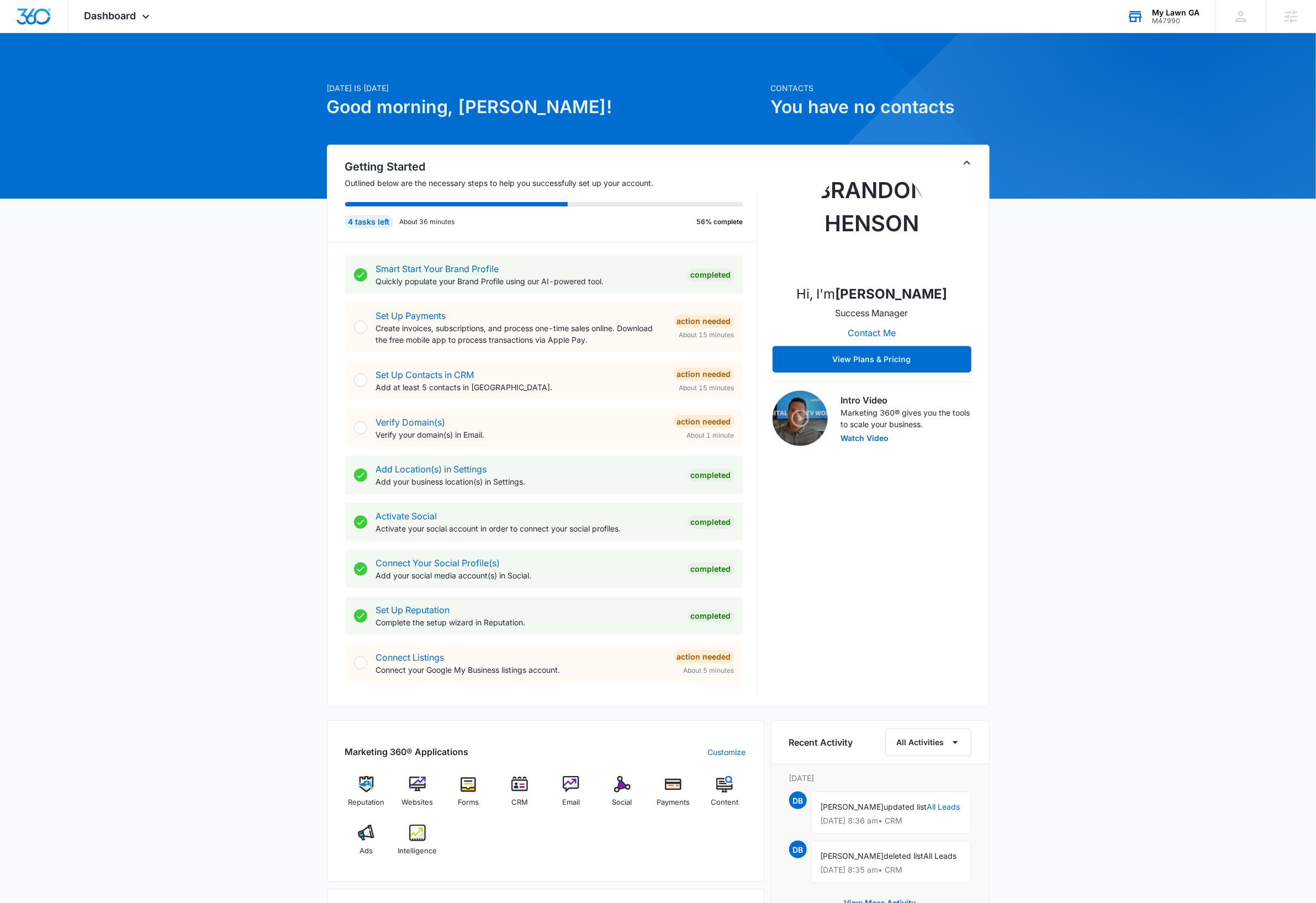
click at [1203, 321] on div "[DATE] is [DATE] Good morning, [PERSON_NAME]! Contacts You have no contacts Get…" at bounding box center [658, 644] width 1316 height 1193
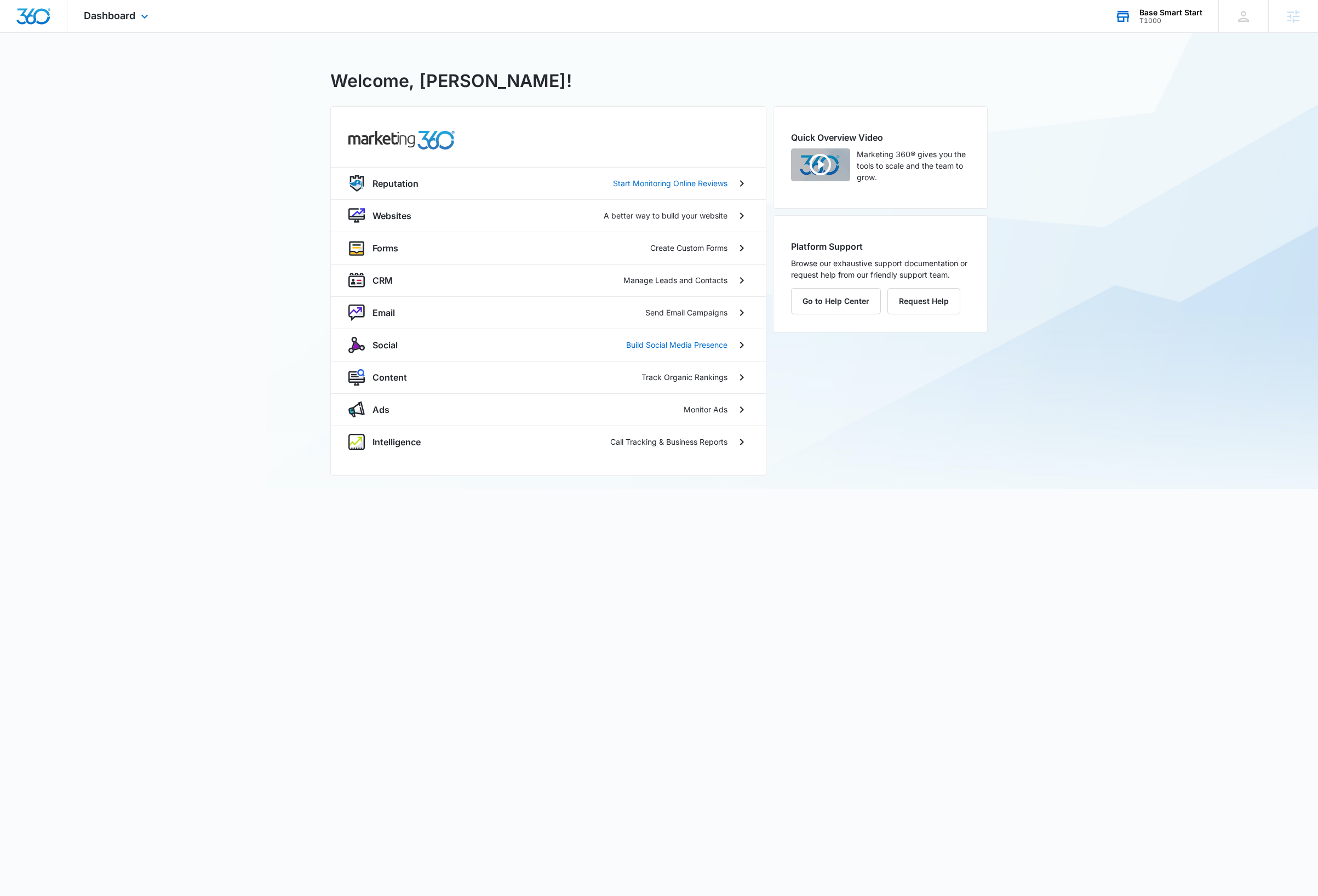
click at [1174, 15] on div "Base Smart Start" at bounding box center [1170, 13] width 63 height 9
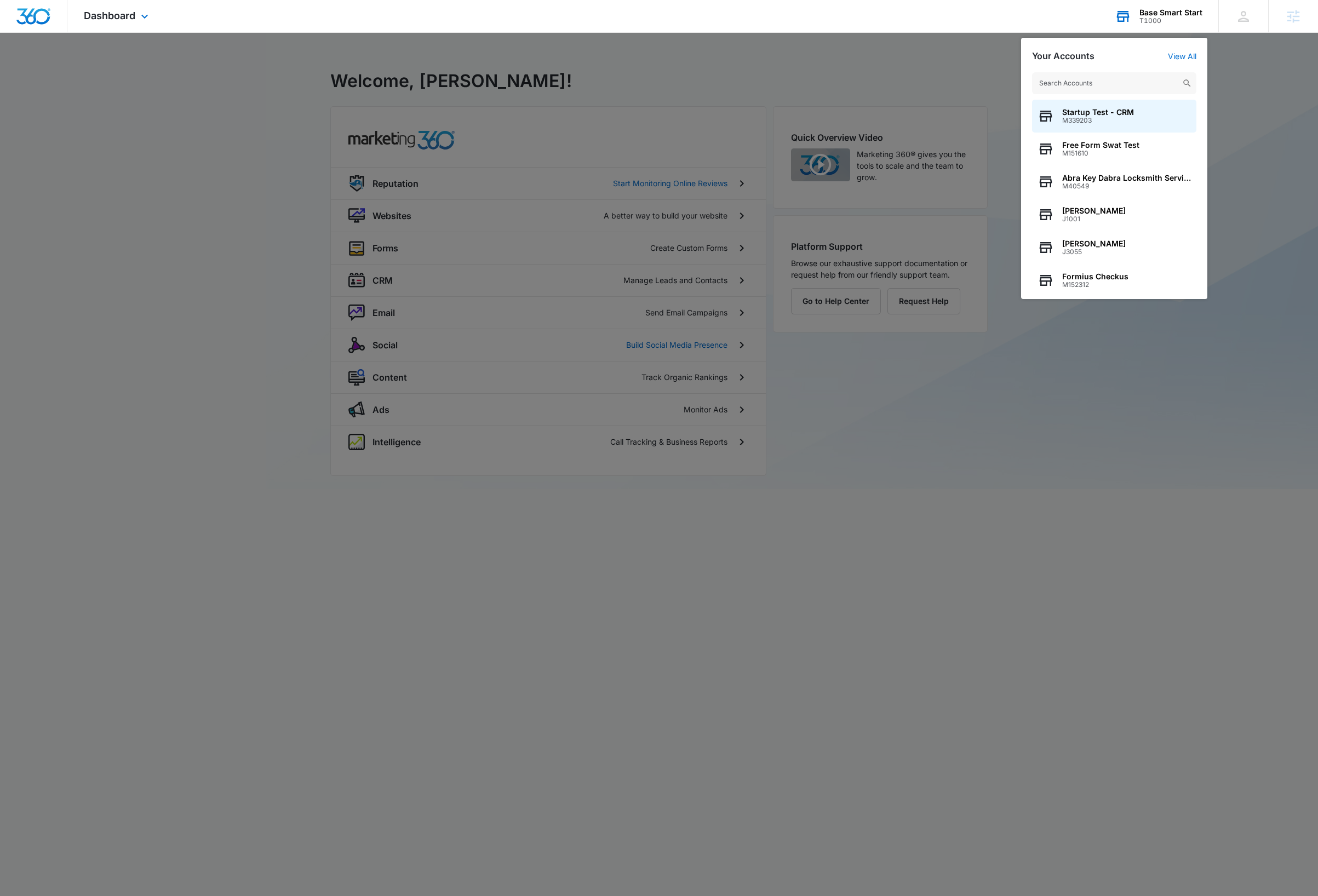
click at [1108, 88] on input "text" at bounding box center [1114, 83] width 164 height 22
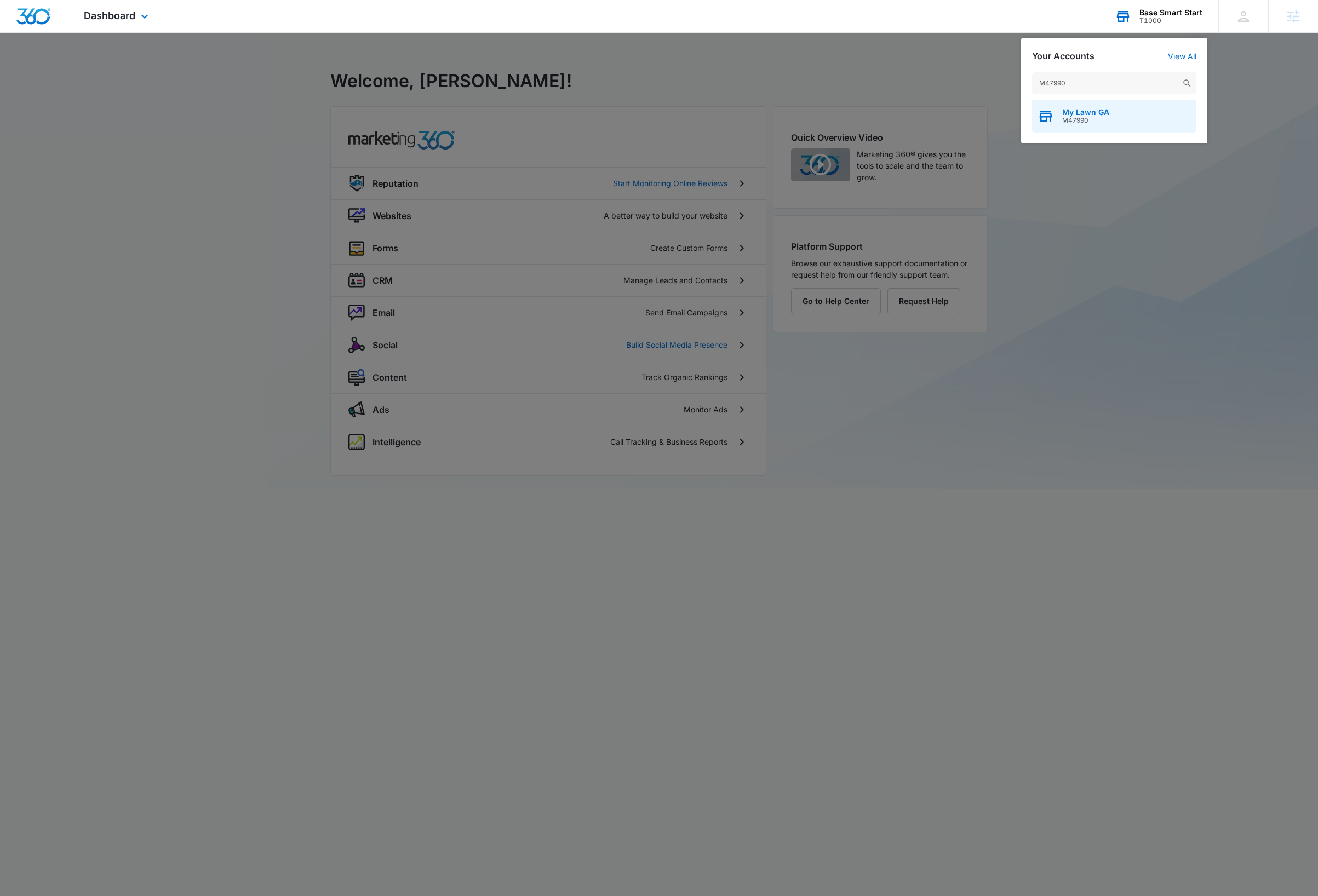
type input "M47990"
click at [1128, 122] on div "My Lawn GA M47990" at bounding box center [1114, 116] width 164 height 33
